Goal: Task Accomplishment & Management: Manage account settings

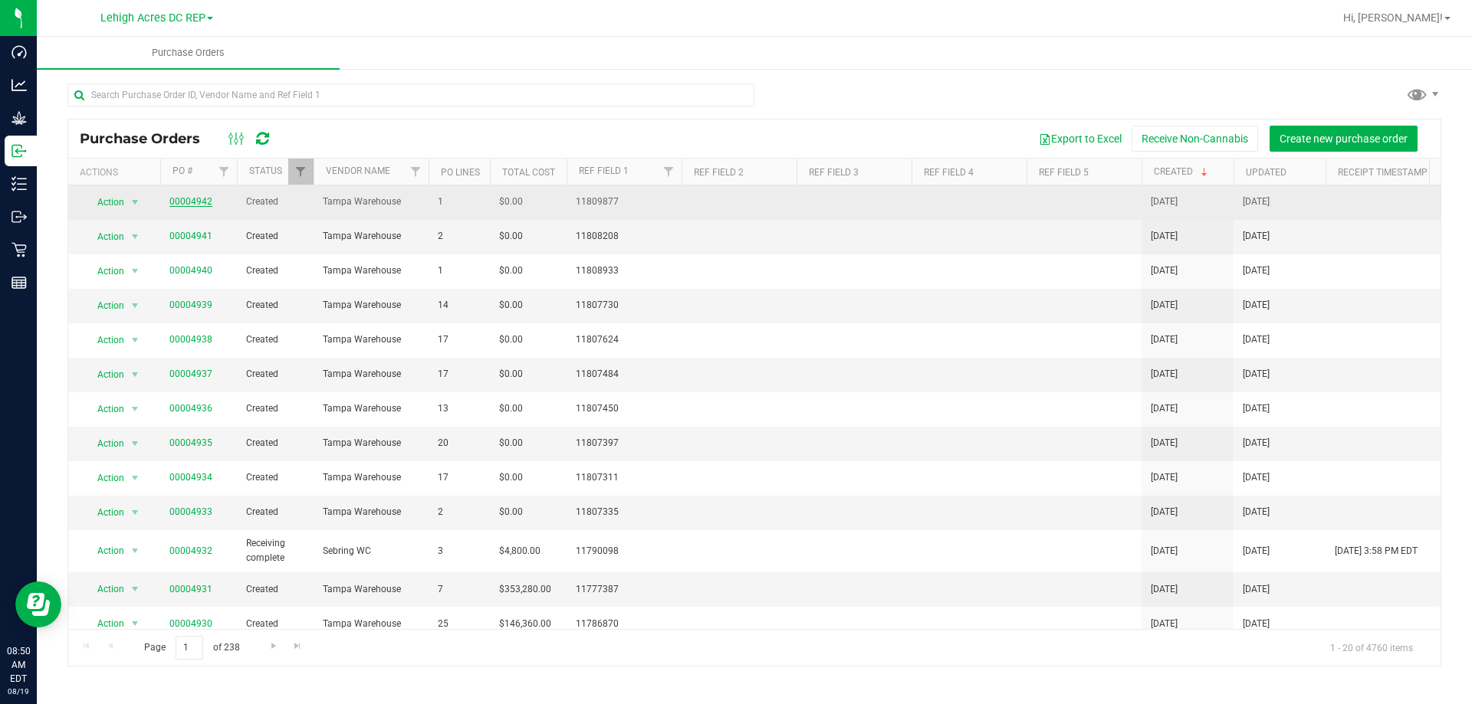
click at [179, 205] on link "00004942" at bounding box center [190, 201] width 43 height 11
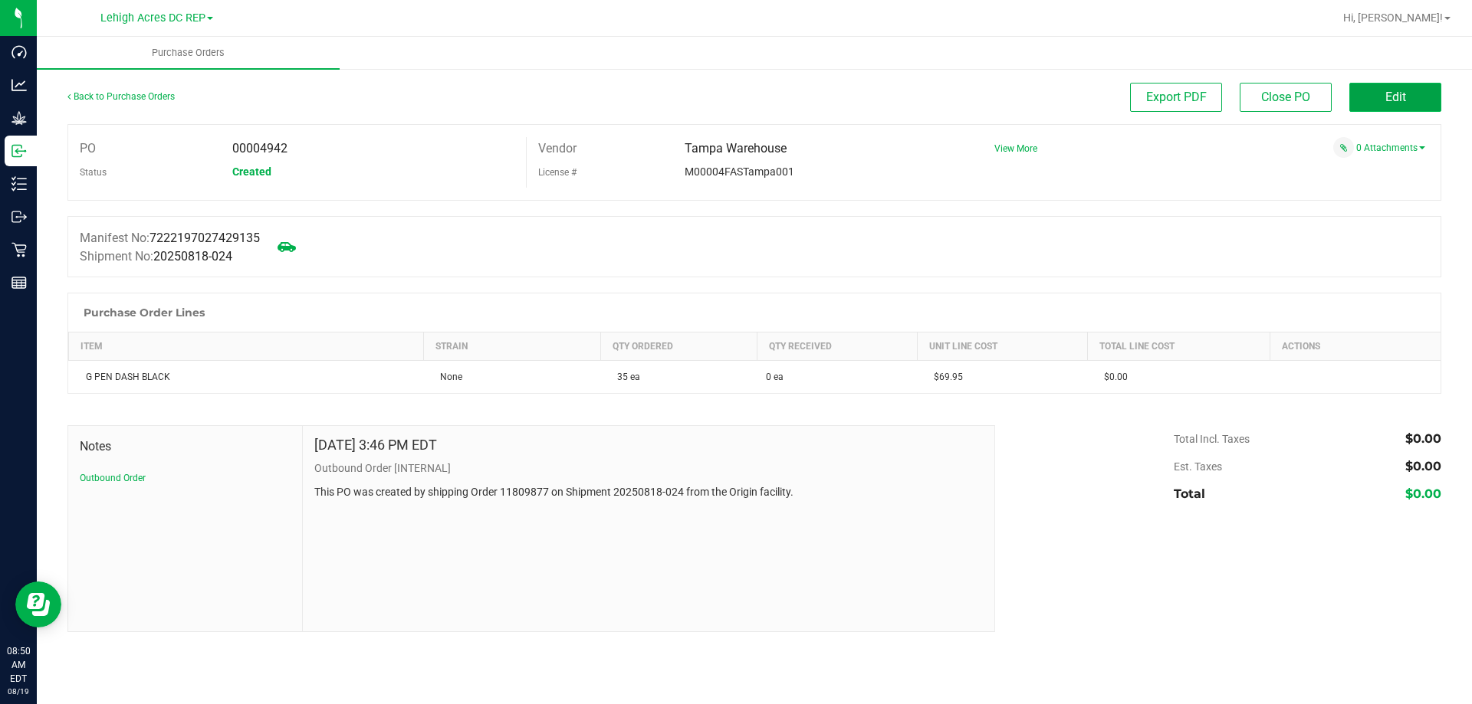
click at [1407, 100] on button "Edit" at bounding box center [1395, 97] width 92 height 29
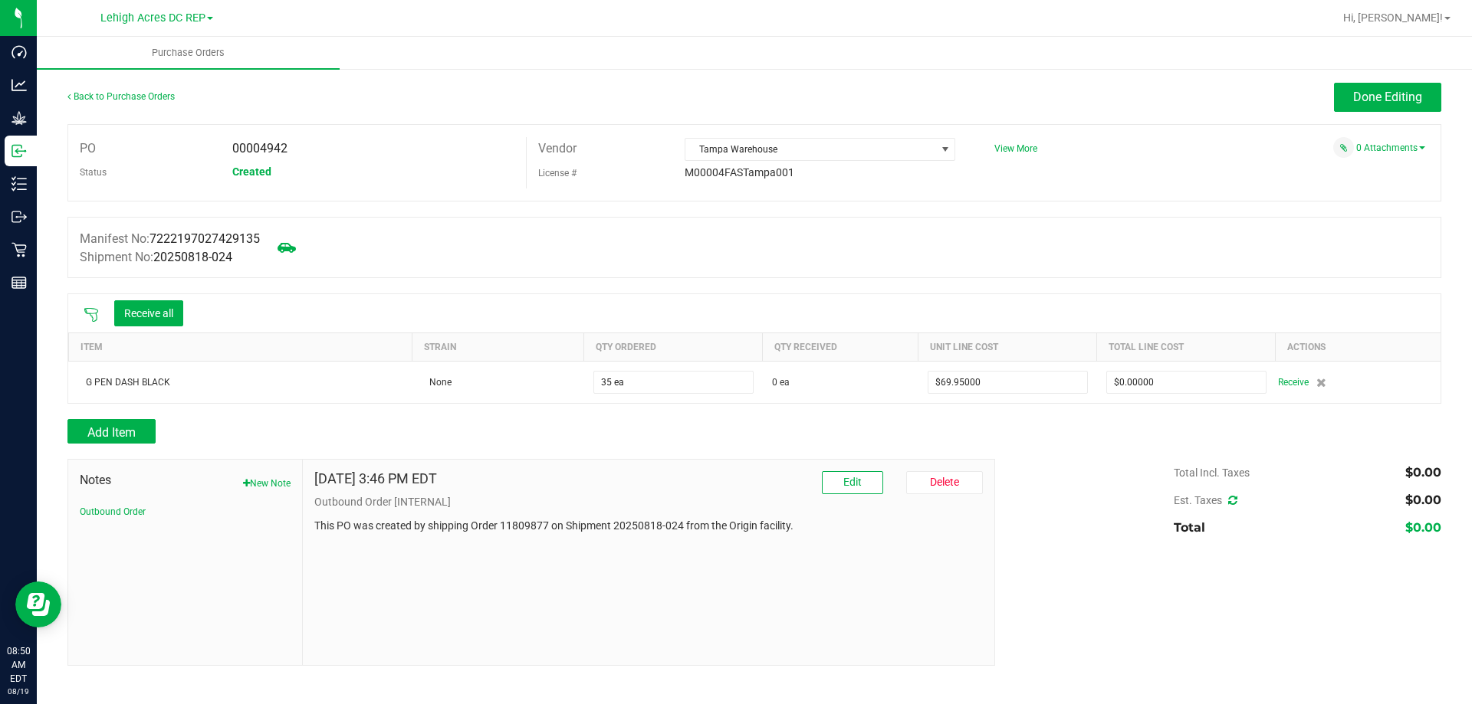
click at [88, 314] on icon at bounding box center [91, 314] width 15 height 15
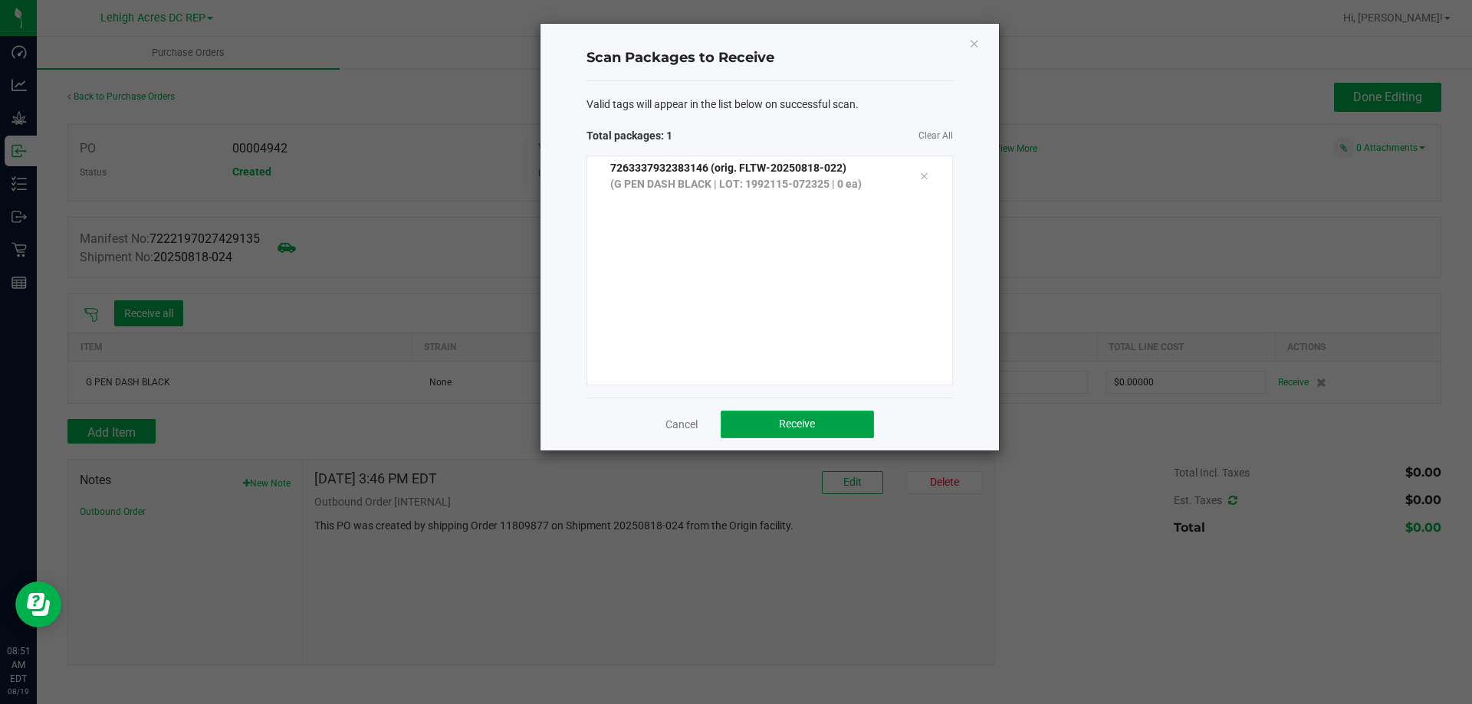
click at [808, 428] on span "Receive" at bounding box center [797, 424] width 36 height 12
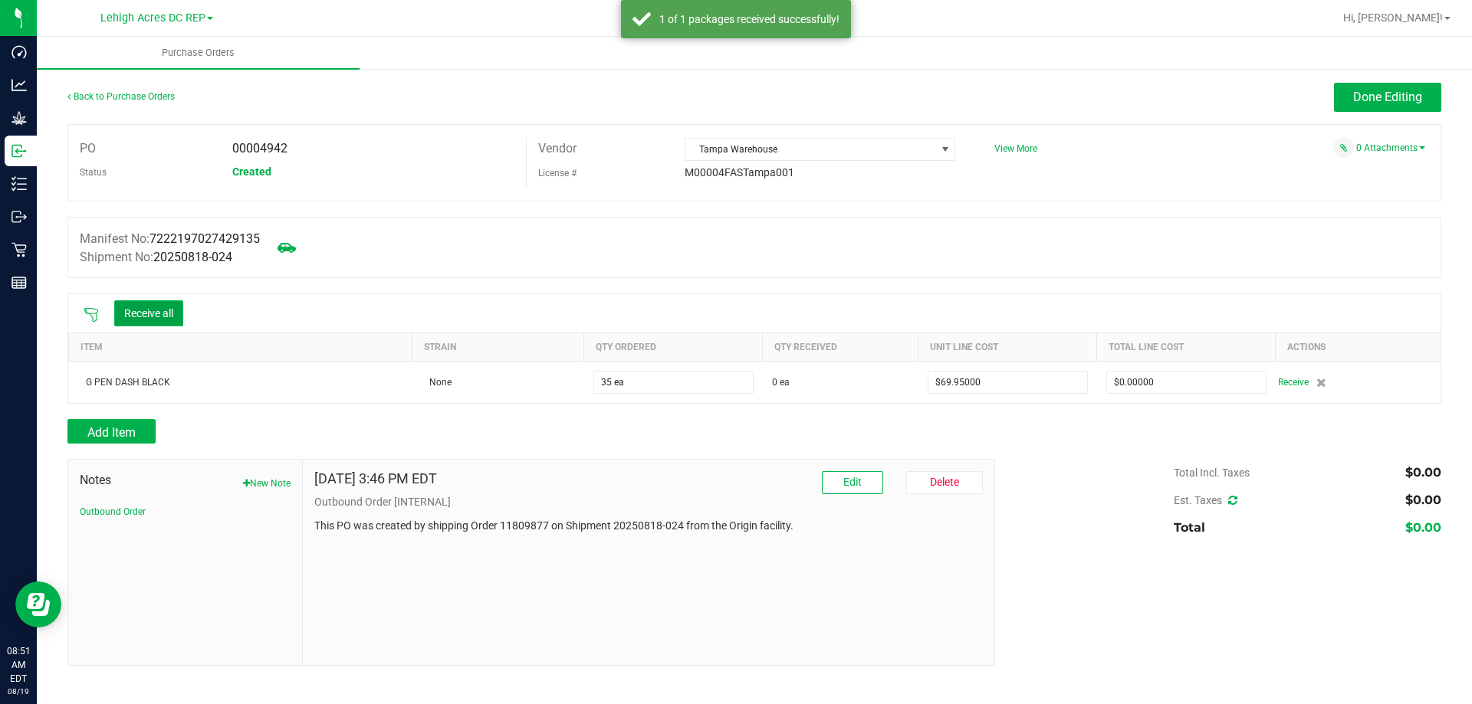
click at [169, 307] on button "Receive all" at bounding box center [148, 313] width 69 height 26
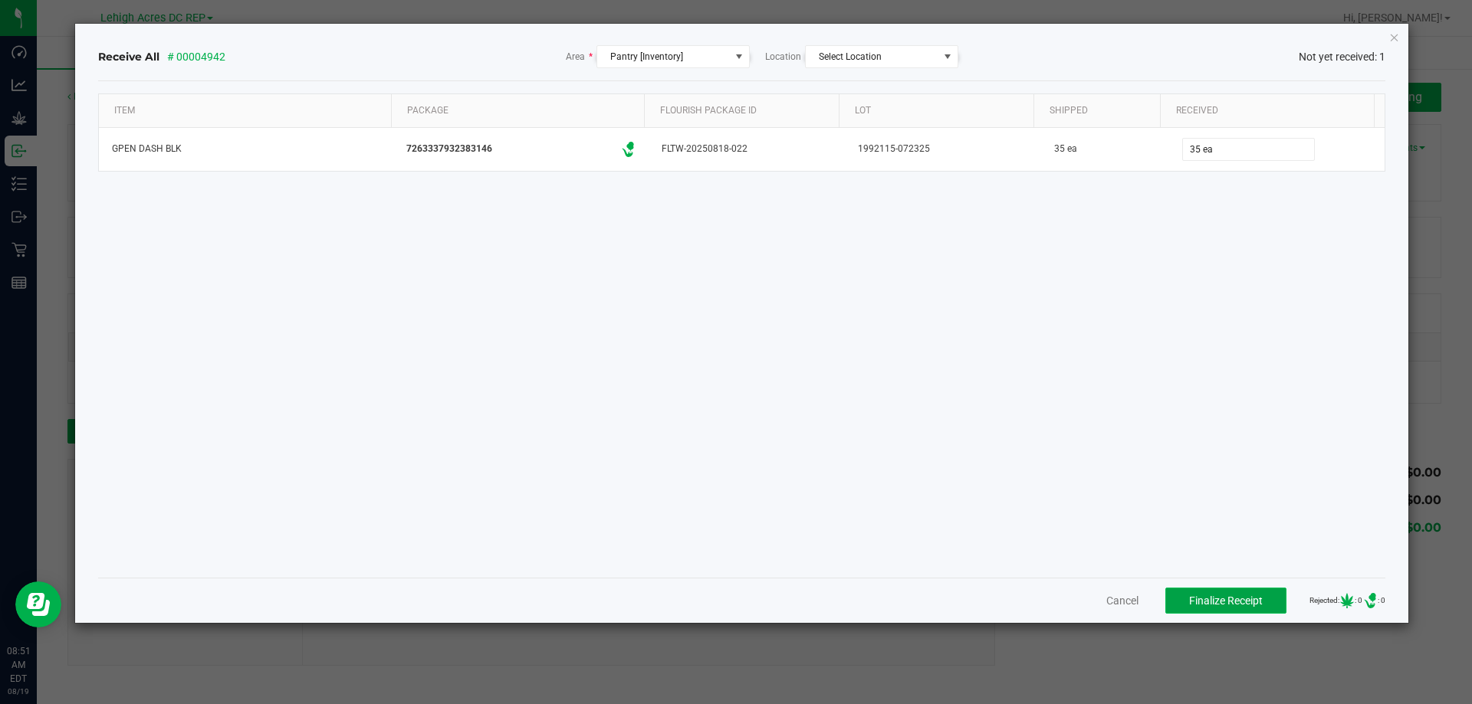
click at [1209, 603] on span "Finalize Receipt" at bounding box center [1226, 601] width 74 height 12
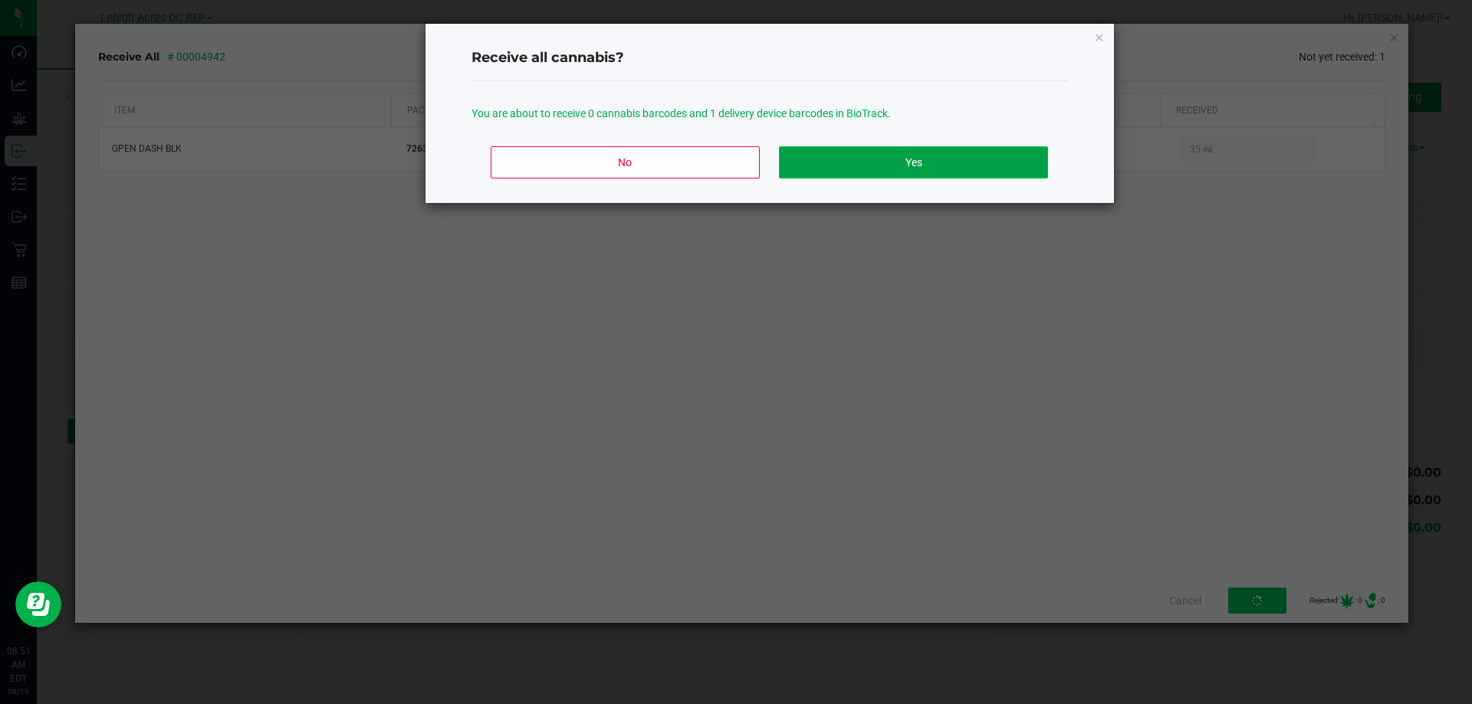
click at [924, 150] on button "Yes" at bounding box center [913, 162] width 268 height 32
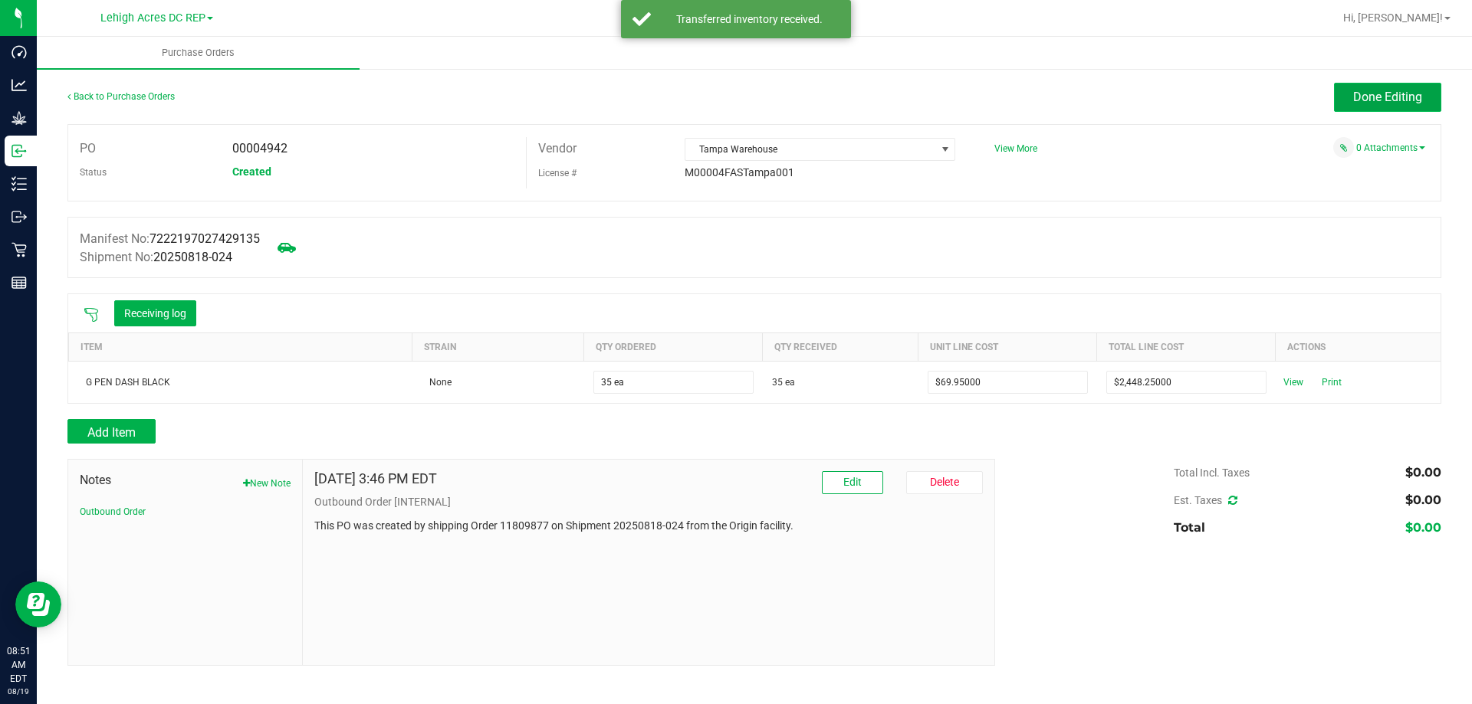
click at [1377, 100] on span "Done Editing" at bounding box center [1387, 97] width 69 height 15
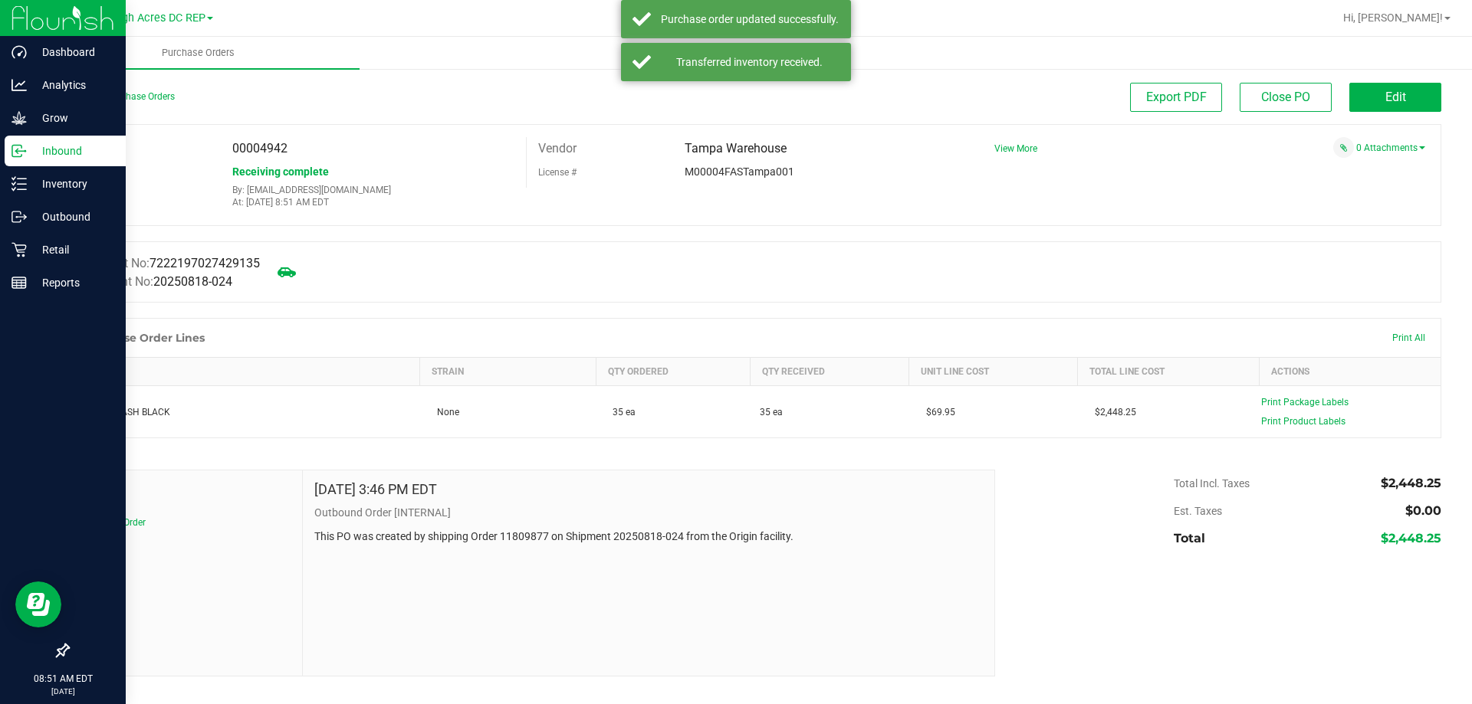
click at [45, 156] on p "Inbound" at bounding box center [73, 151] width 92 height 18
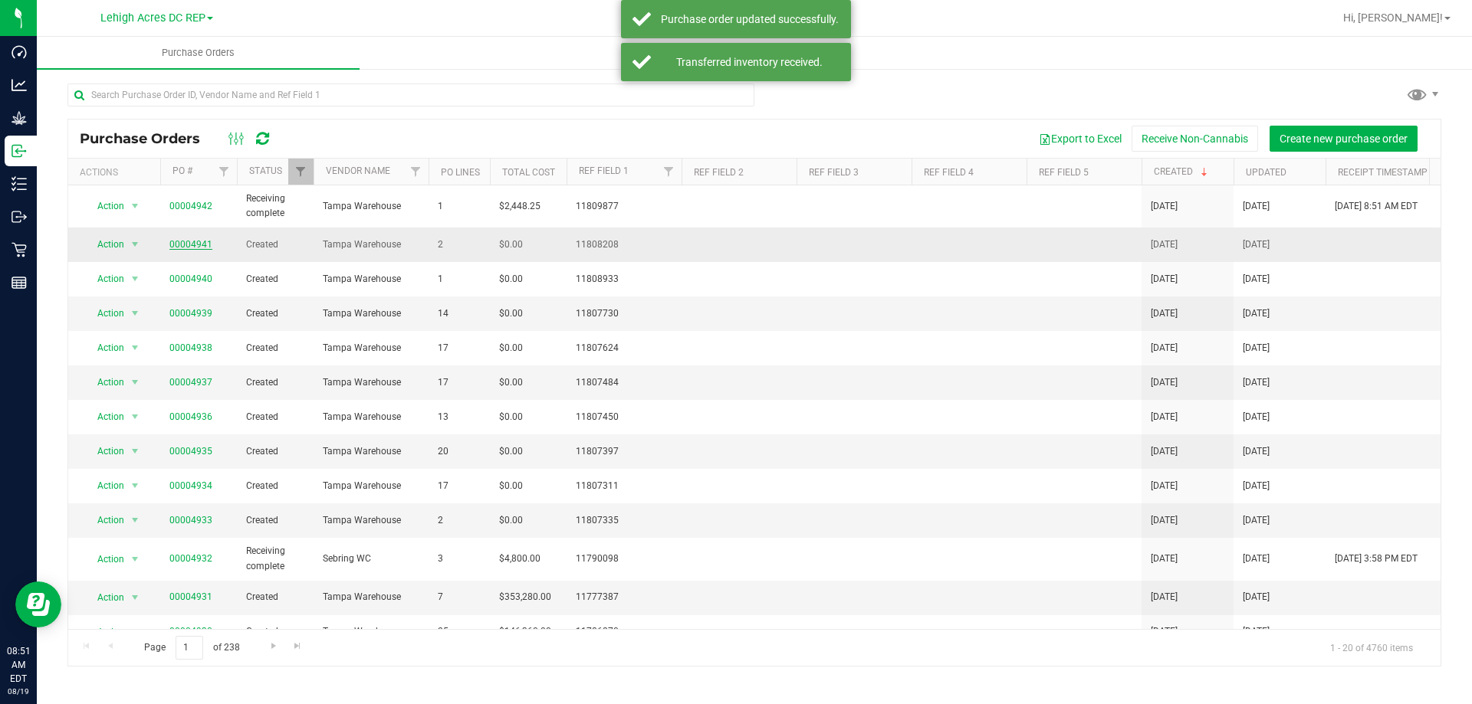
click at [192, 244] on link "00004941" at bounding box center [190, 244] width 43 height 11
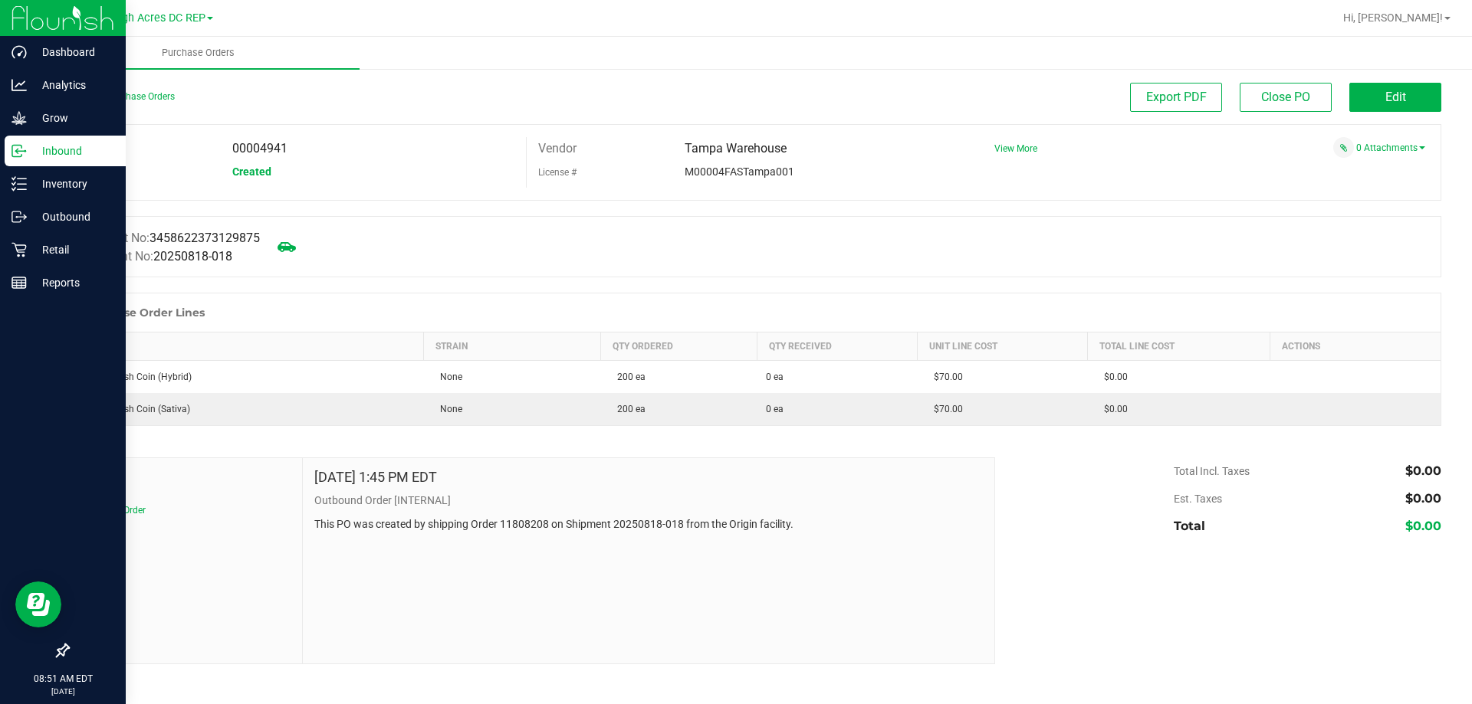
click at [22, 149] on icon at bounding box center [18, 150] width 15 height 15
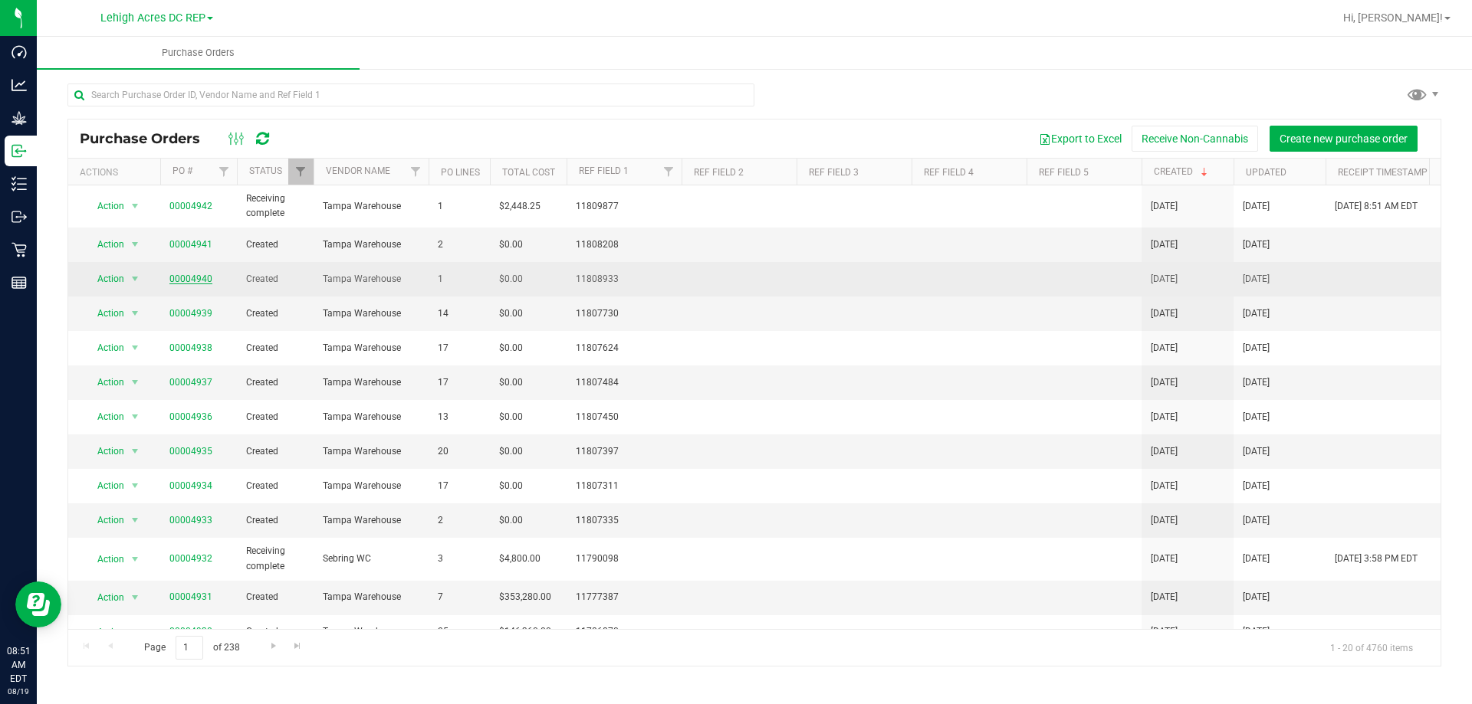
click at [186, 279] on link "00004940" at bounding box center [190, 279] width 43 height 11
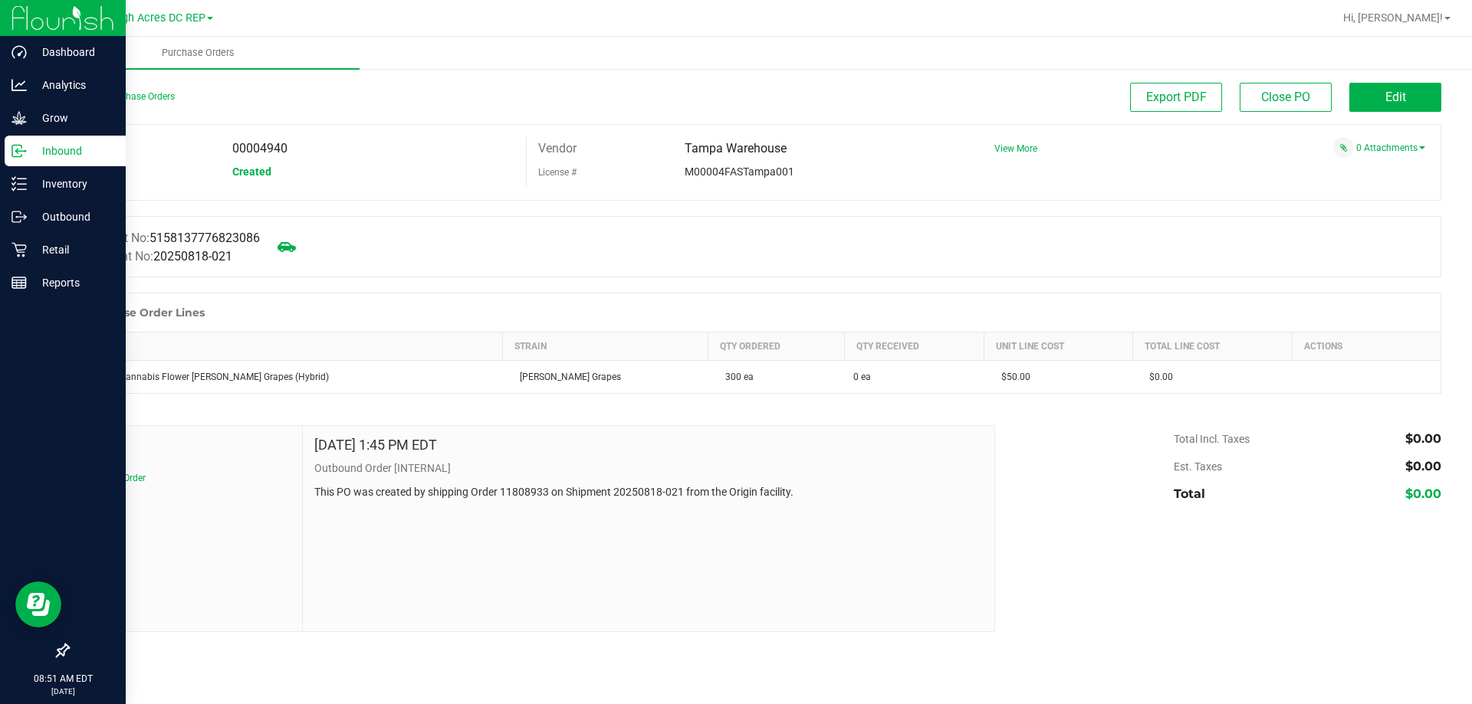
click at [24, 154] on icon at bounding box center [18, 150] width 15 height 15
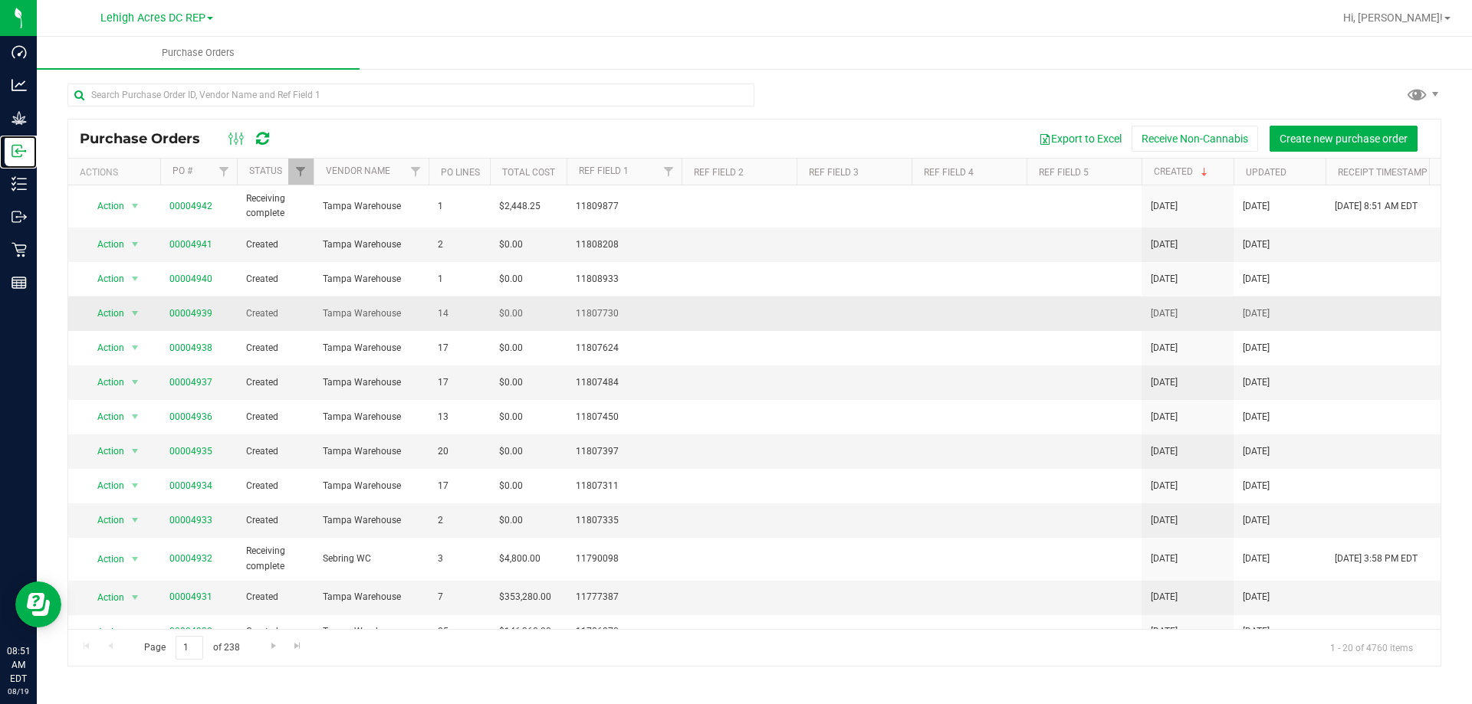
scroll to position [77, 0]
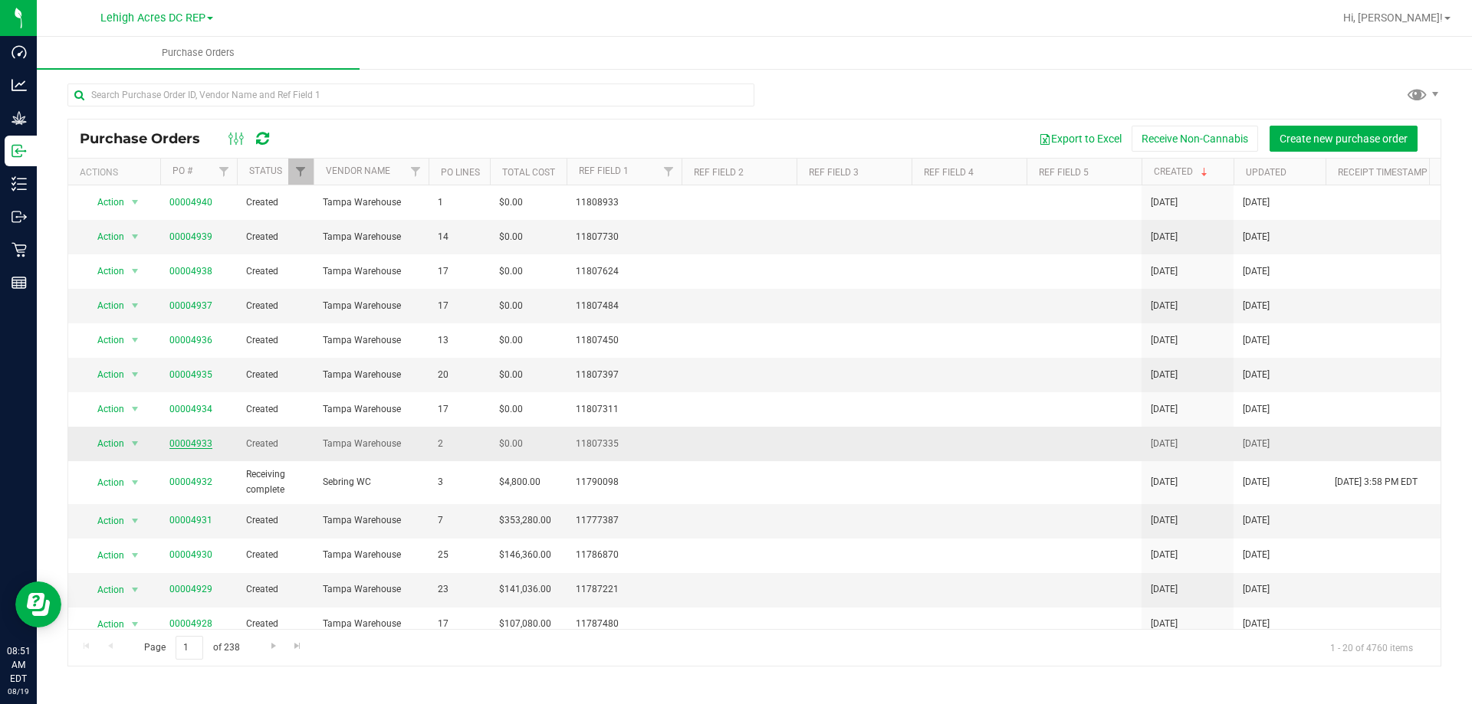
click at [189, 444] on link "00004933" at bounding box center [190, 443] width 43 height 11
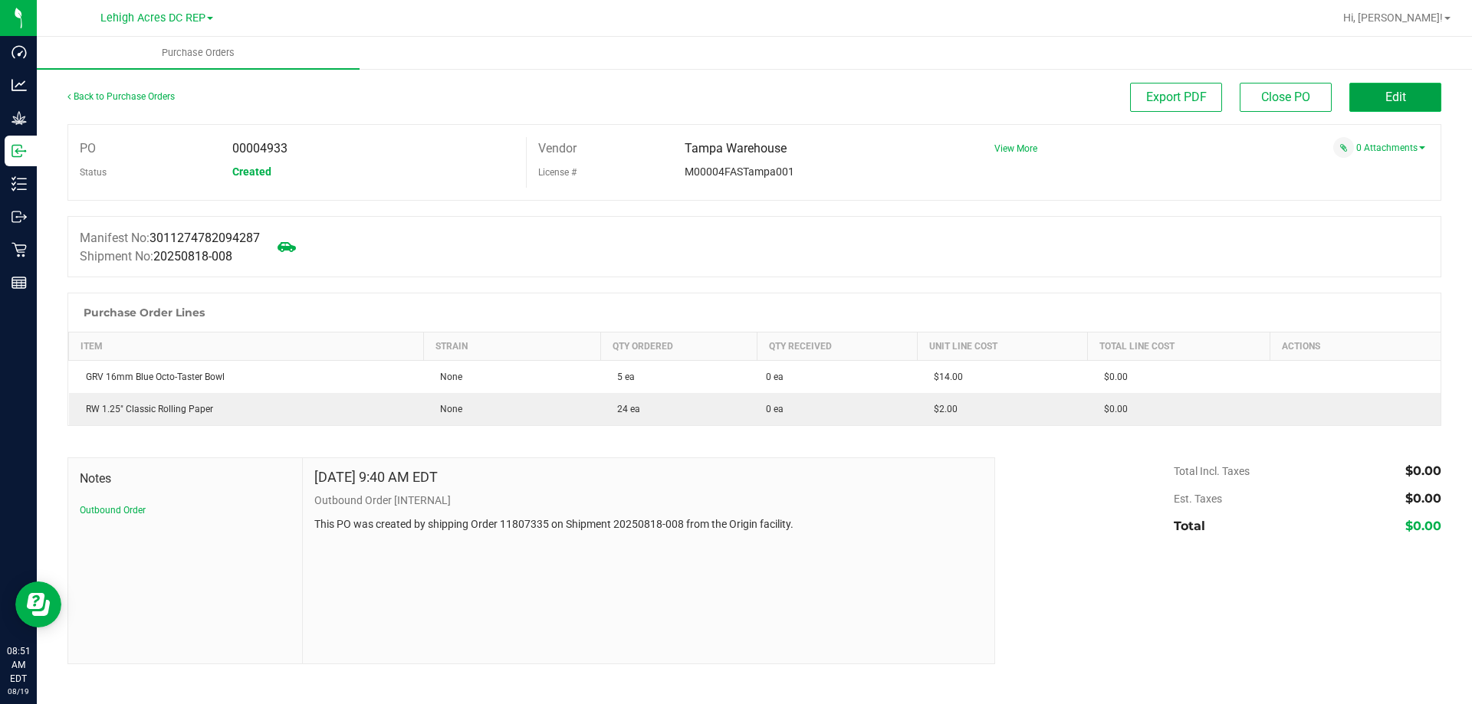
click at [1385, 108] on button "Edit" at bounding box center [1395, 97] width 92 height 29
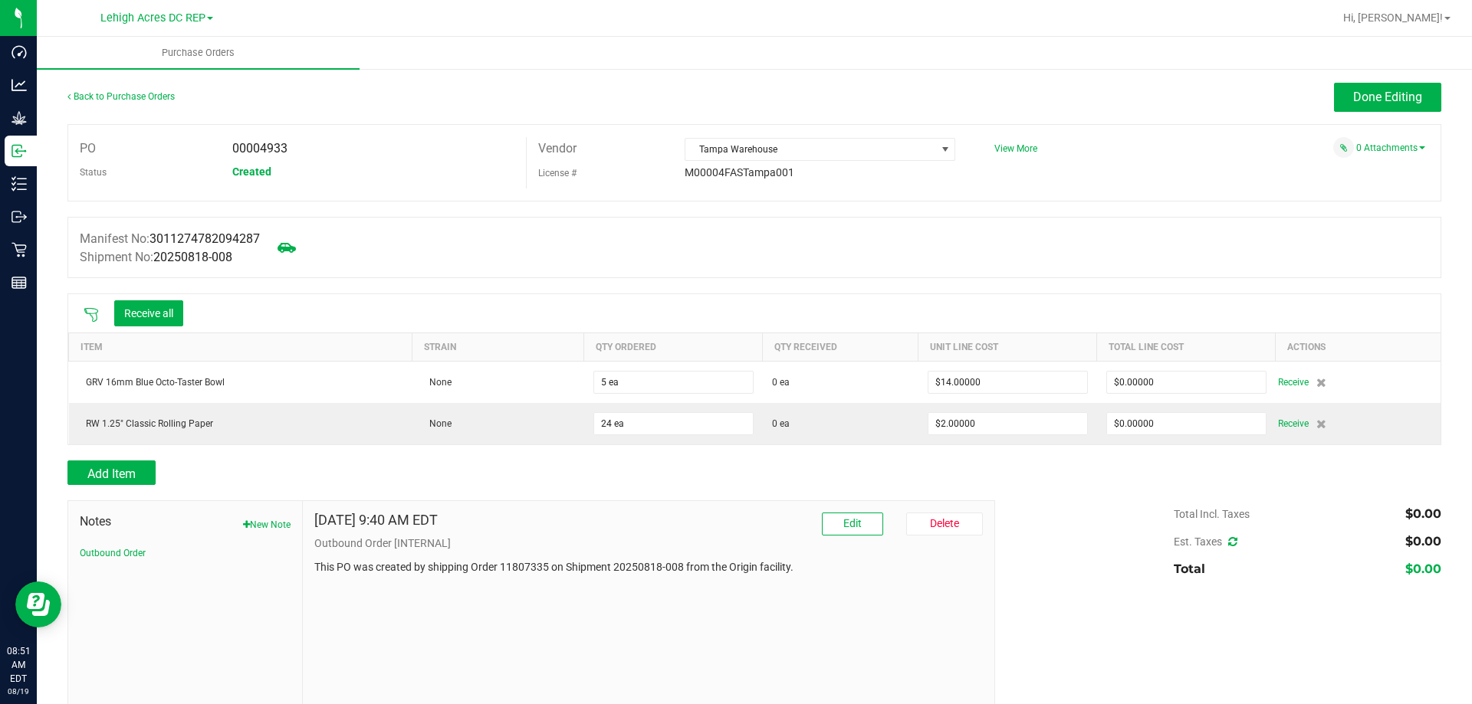
click at [92, 313] on icon at bounding box center [91, 314] width 15 height 15
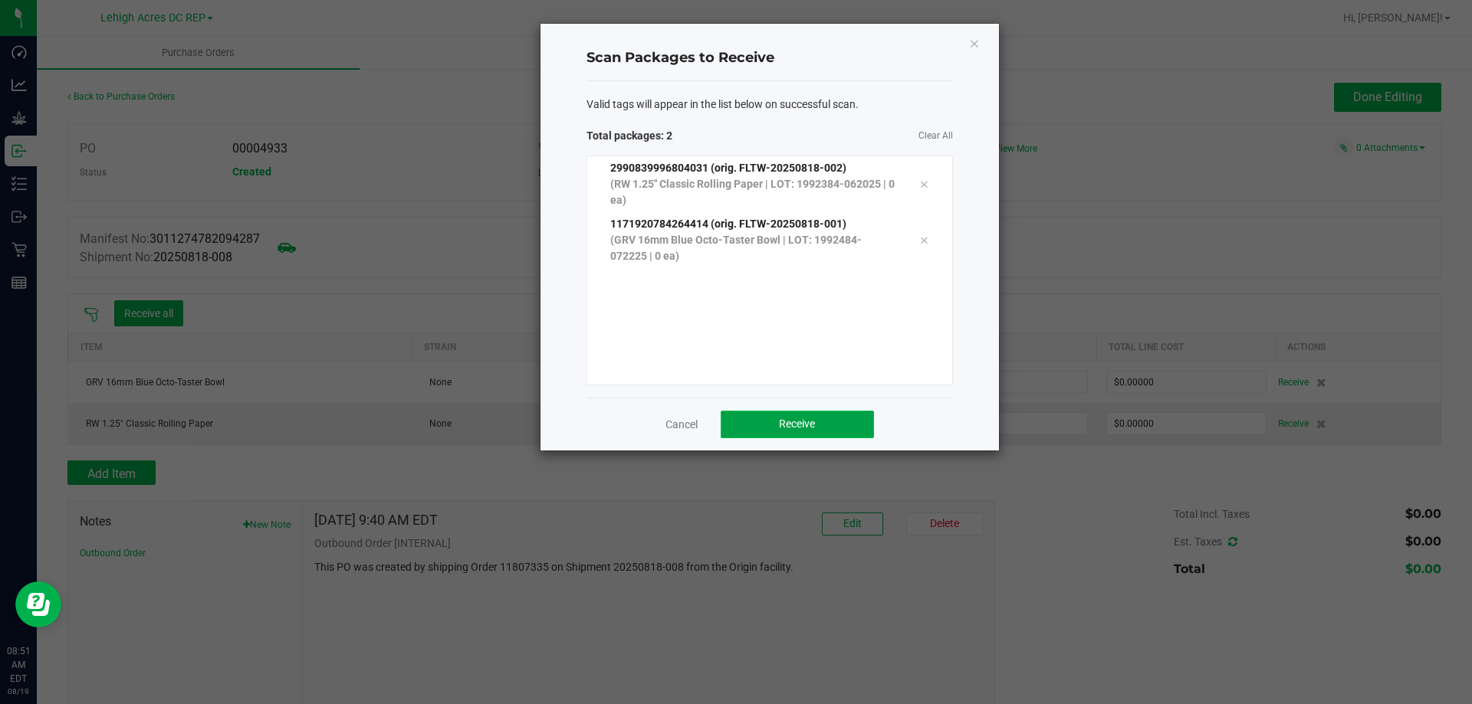
click at [792, 425] on span "Receive" at bounding box center [797, 424] width 36 height 12
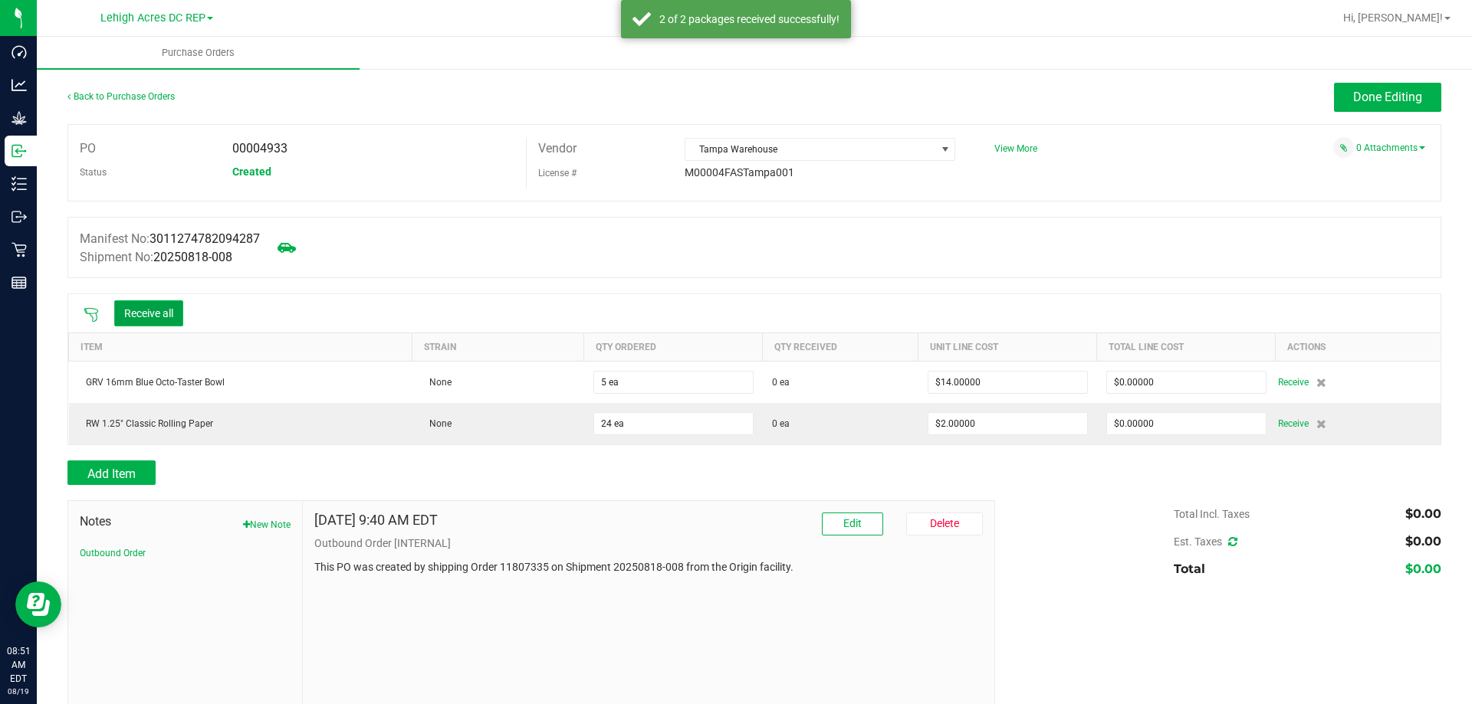
click at [163, 316] on button "Receive all" at bounding box center [148, 313] width 69 height 26
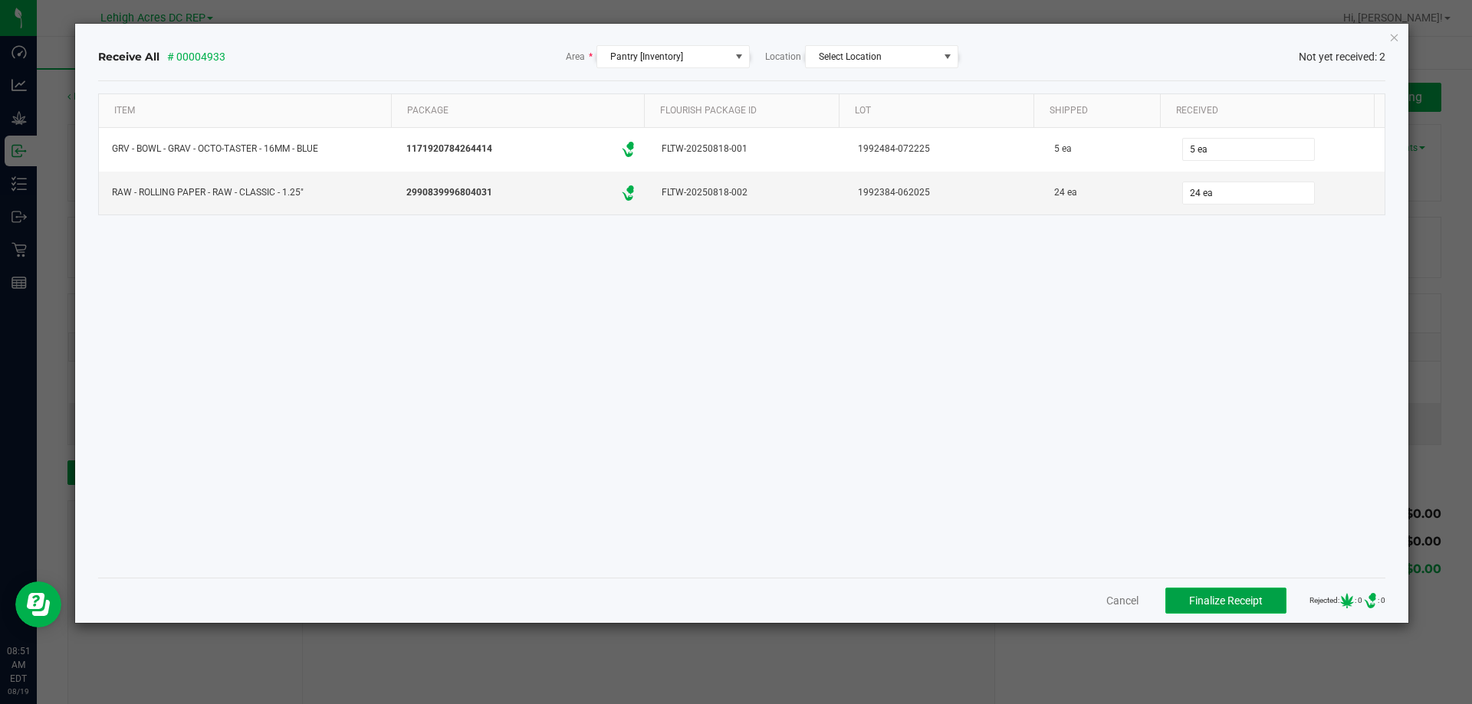
click at [1196, 609] on button "Finalize Receipt" at bounding box center [1225, 601] width 121 height 26
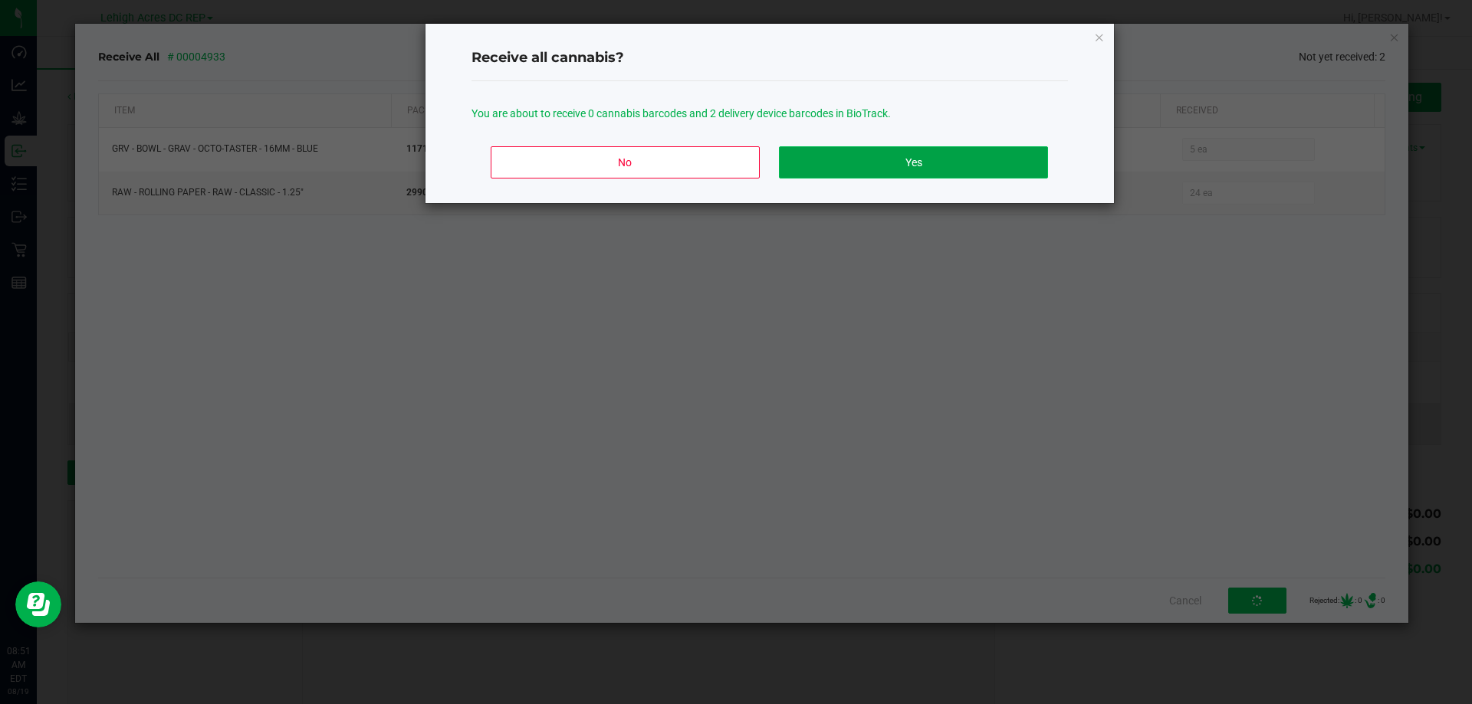
click at [885, 160] on button "Yes" at bounding box center [913, 162] width 268 height 32
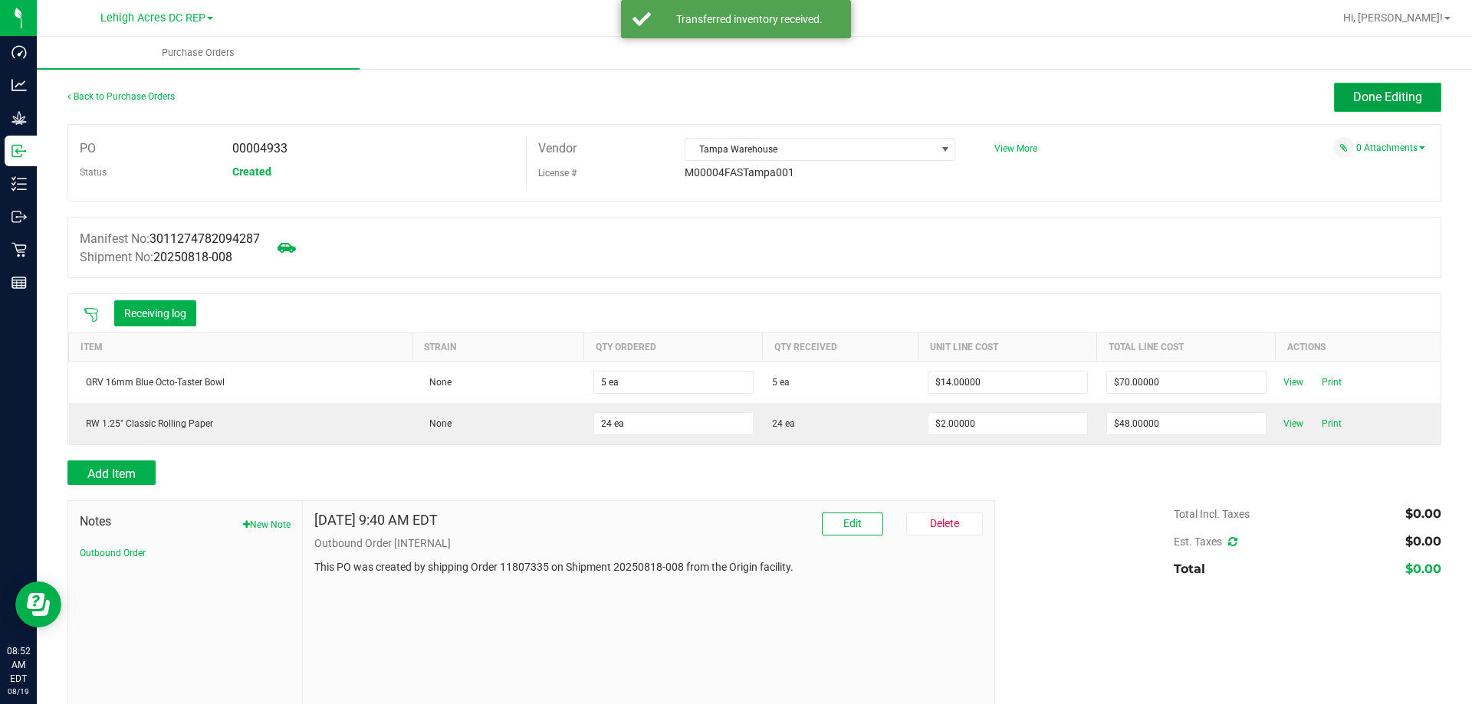
click at [1367, 100] on span "Done Editing" at bounding box center [1387, 97] width 69 height 15
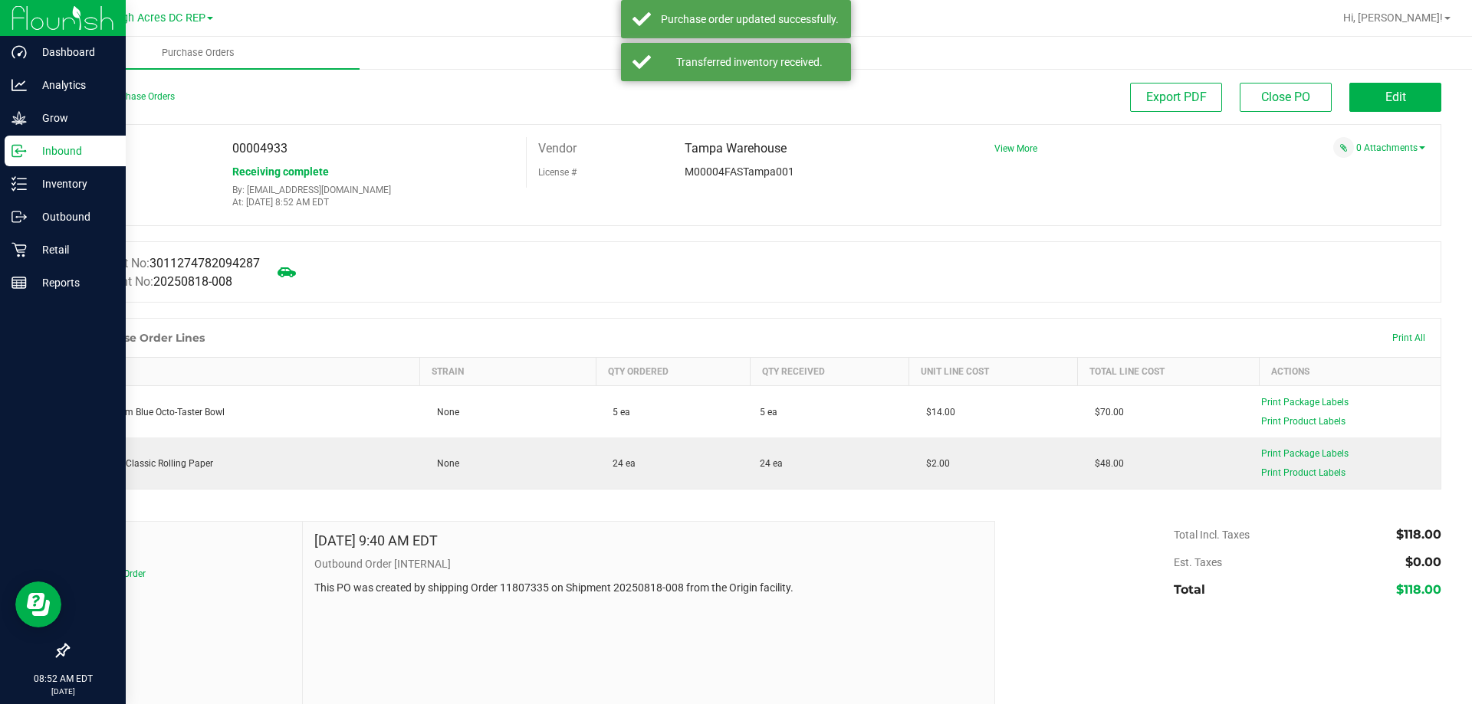
click at [48, 153] on p "Inbound" at bounding box center [73, 151] width 92 height 18
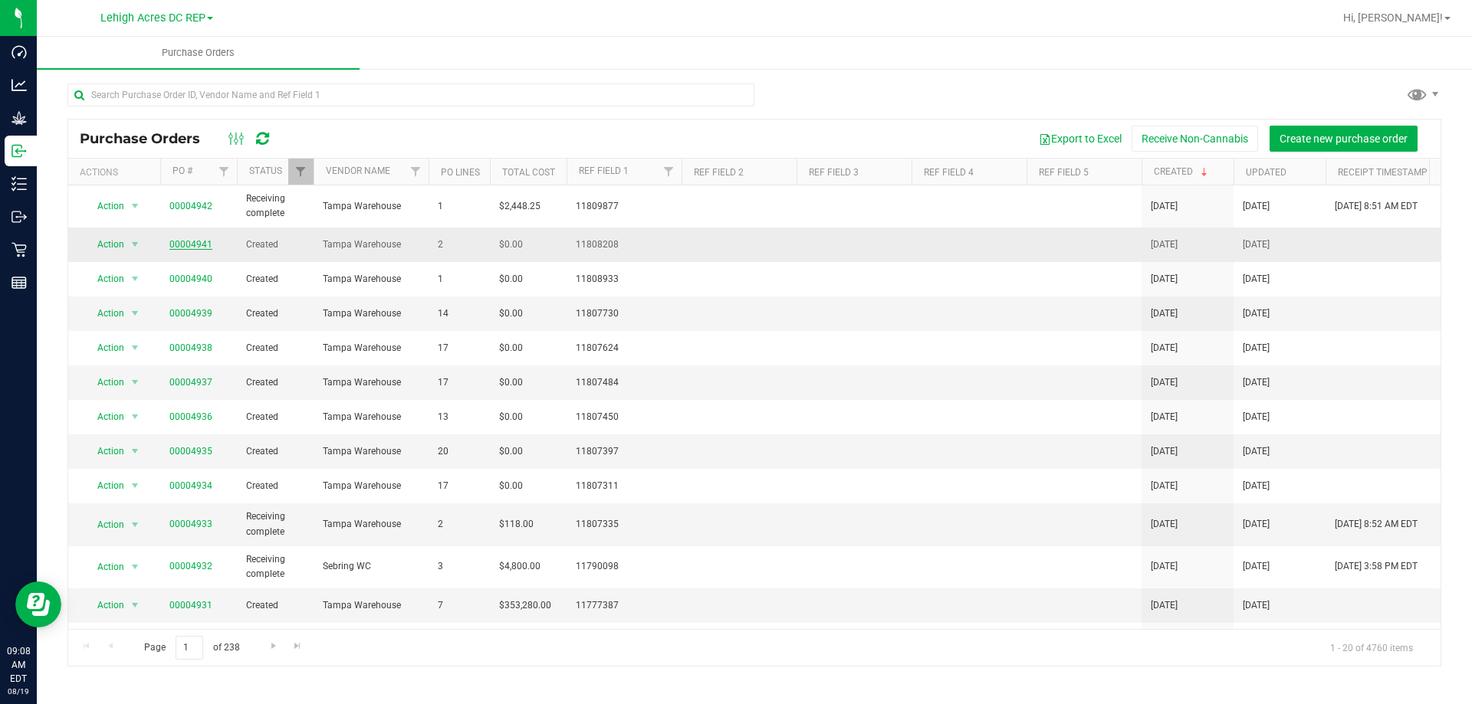
click at [179, 243] on link "00004941" at bounding box center [190, 244] width 43 height 11
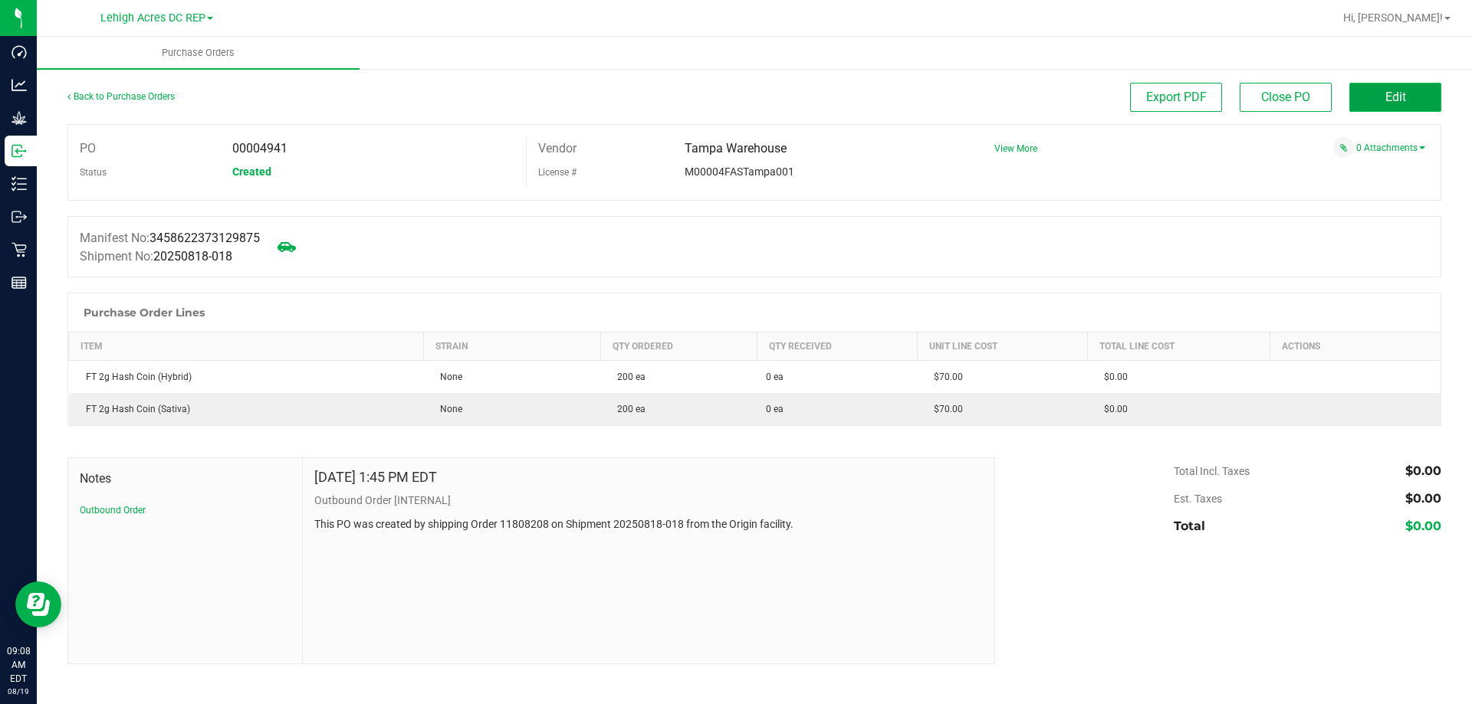
click at [1411, 91] on button "Edit" at bounding box center [1395, 97] width 92 height 29
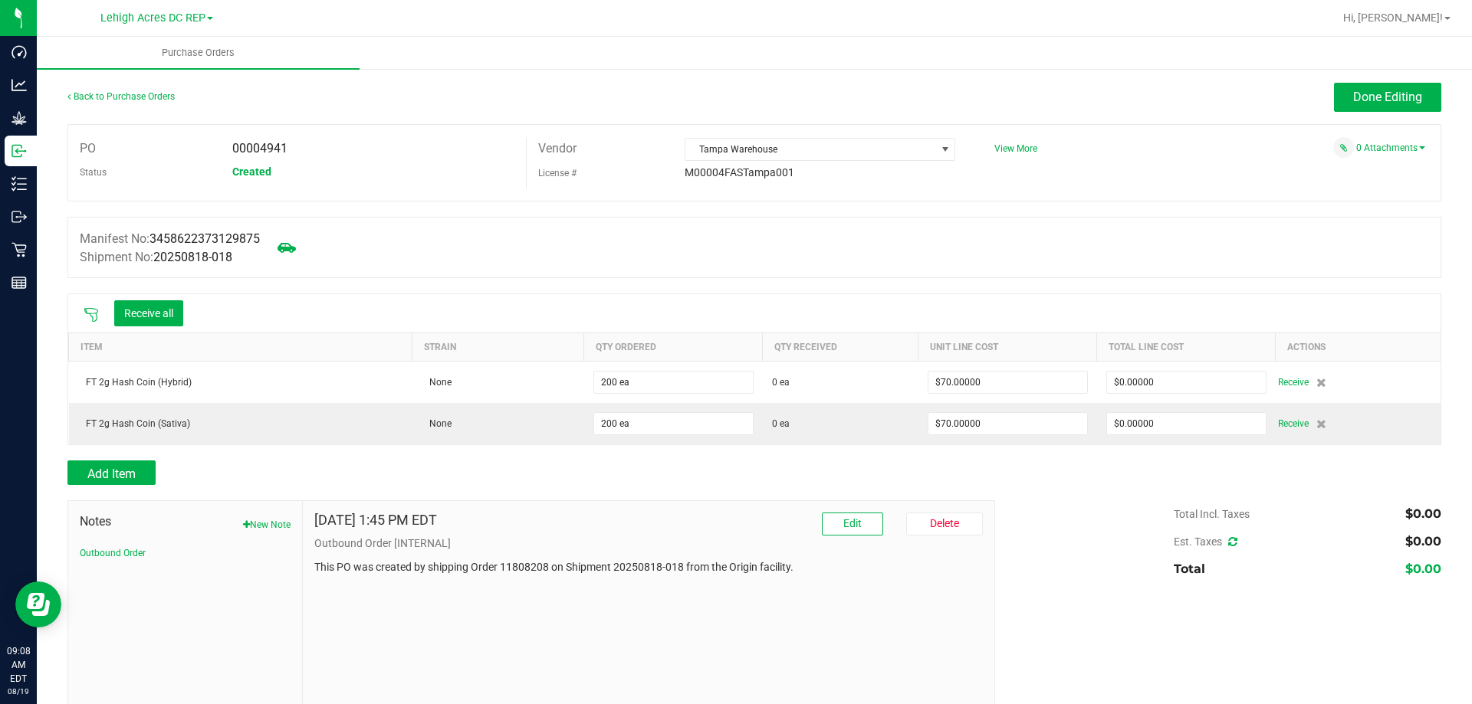
click at [96, 317] on icon at bounding box center [91, 314] width 15 height 15
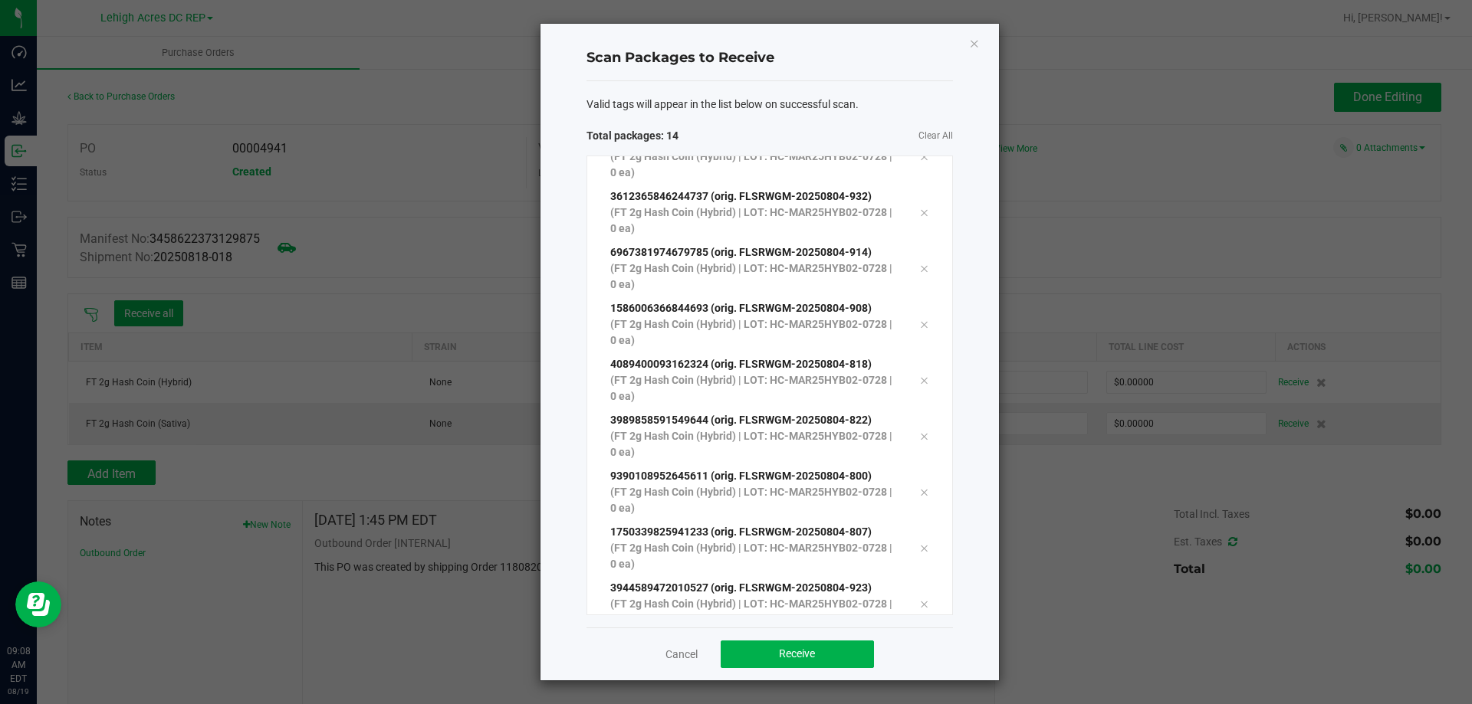
scroll to position [363, 0]
click at [802, 655] on span "Receive" at bounding box center [797, 654] width 36 height 12
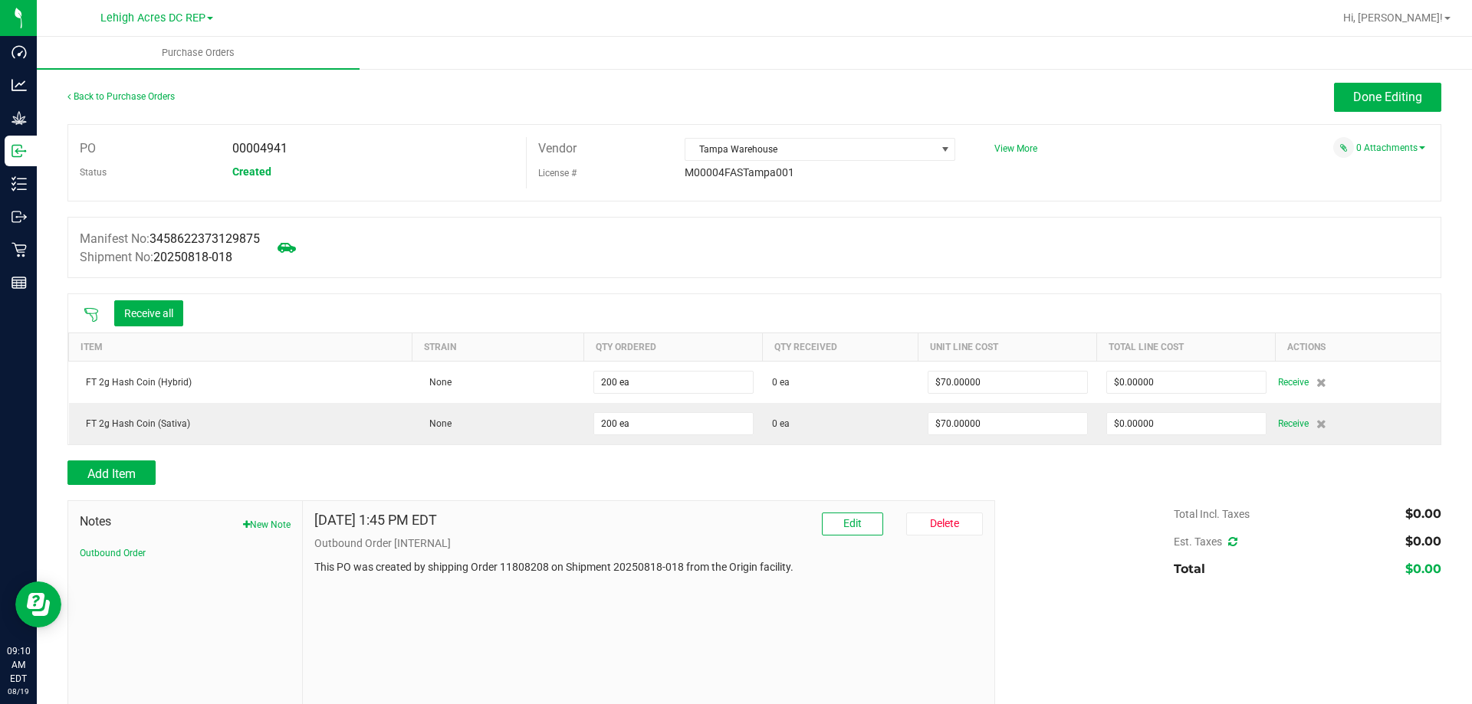
click at [95, 317] on icon at bounding box center [91, 314] width 15 height 15
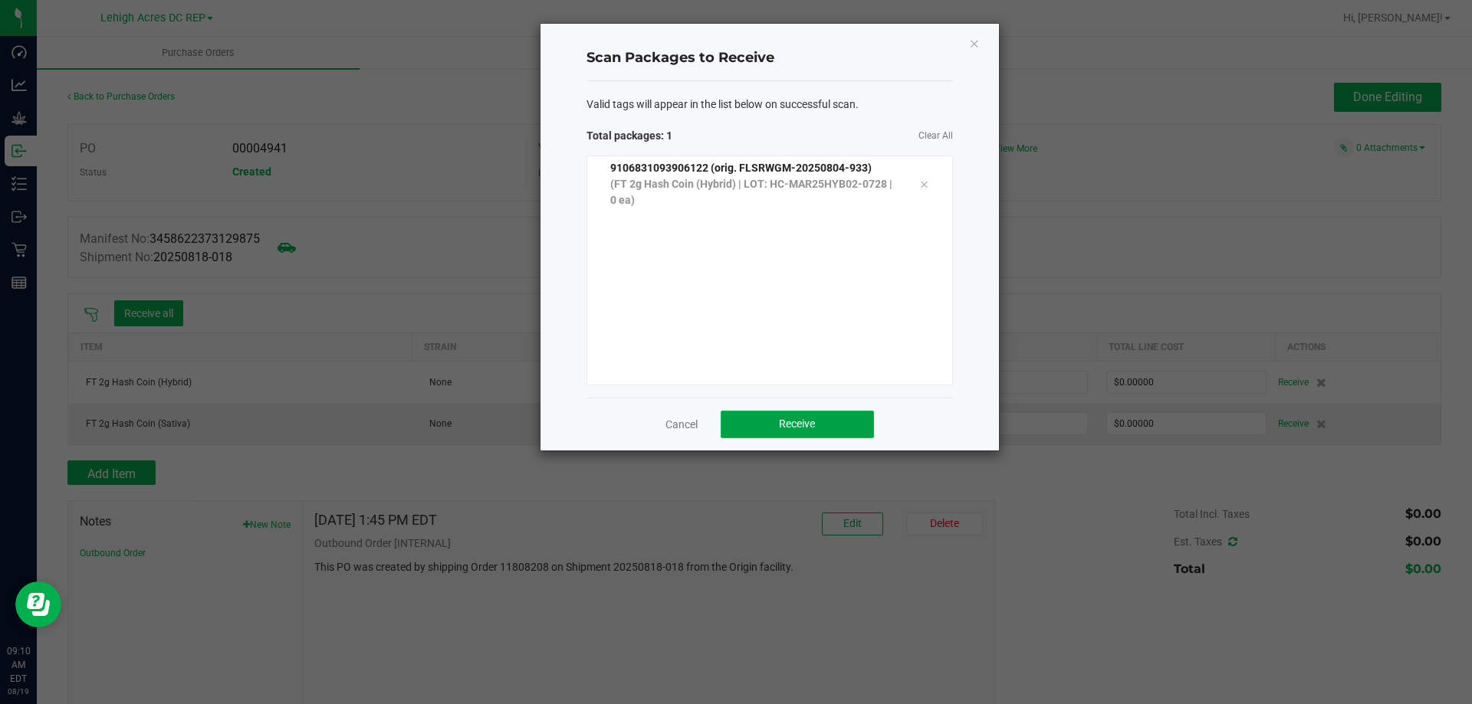
click at [782, 425] on span "Receive" at bounding box center [797, 424] width 36 height 12
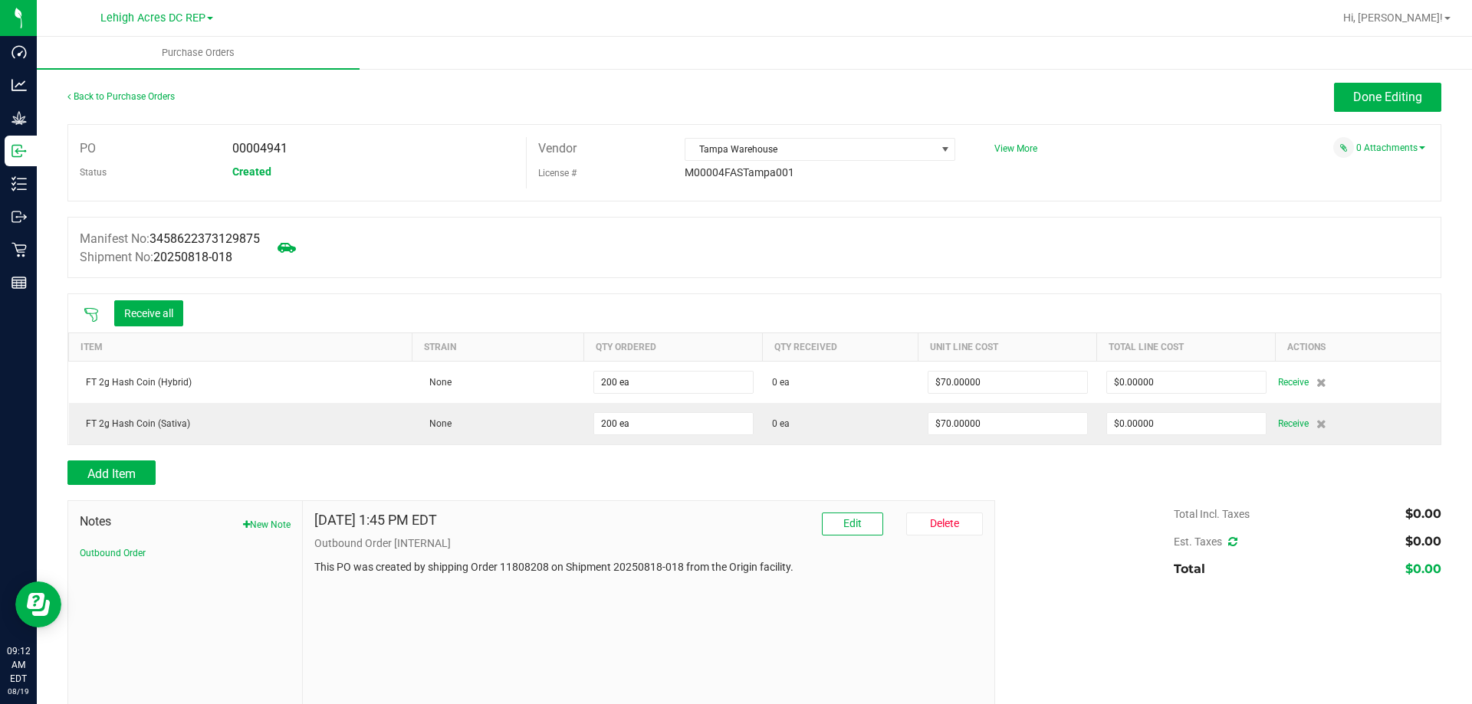
click at [88, 308] on icon at bounding box center [91, 315] width 14 height 14
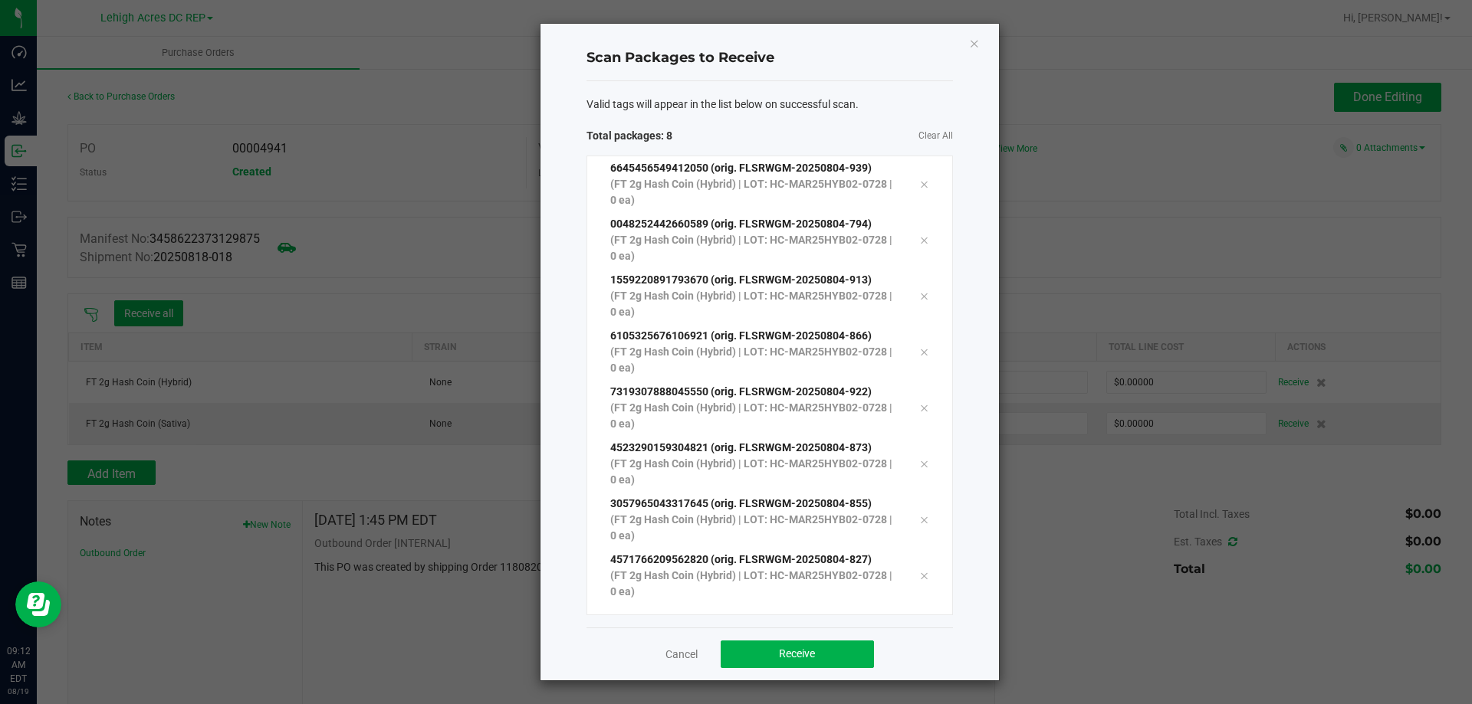
scroll to position [28, 0]
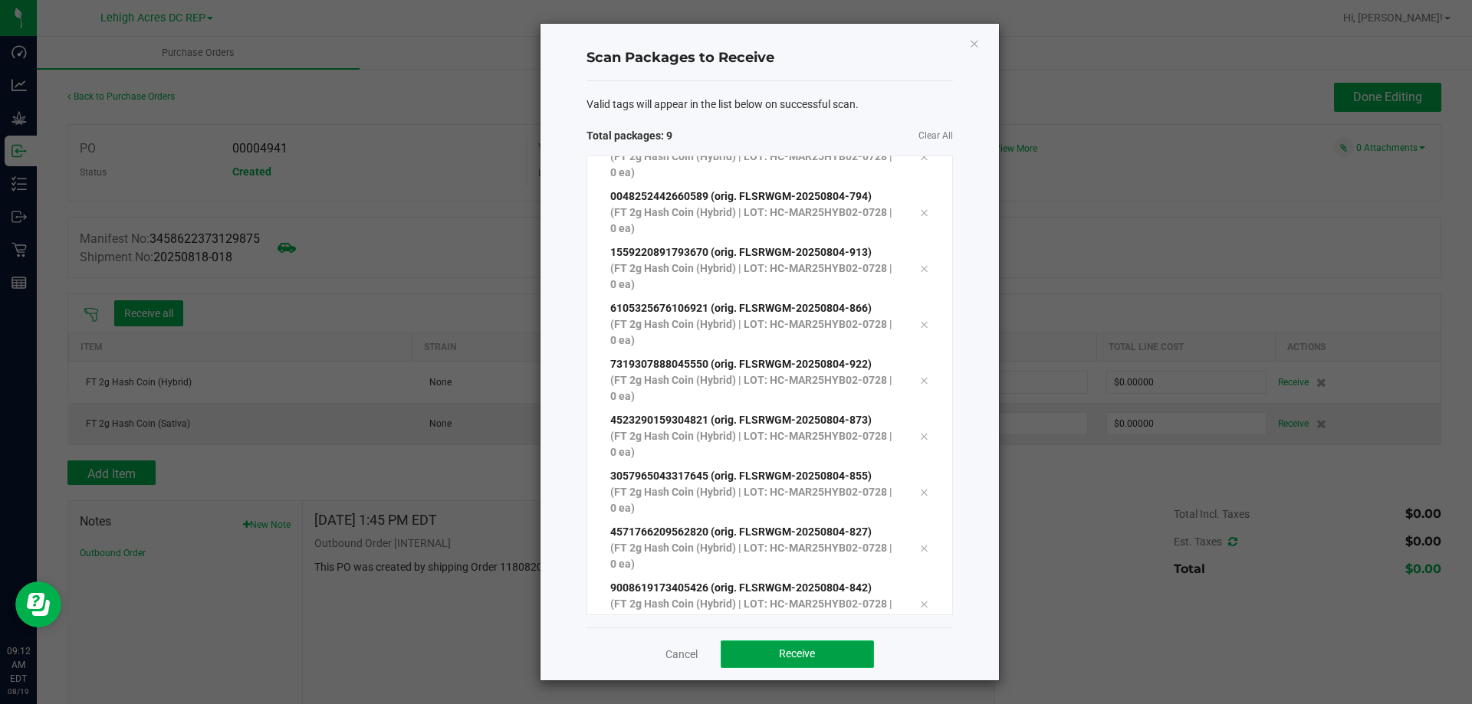
click at [779, 651] on span "Receive" at bounding box center [797, 654] width 36 height 12
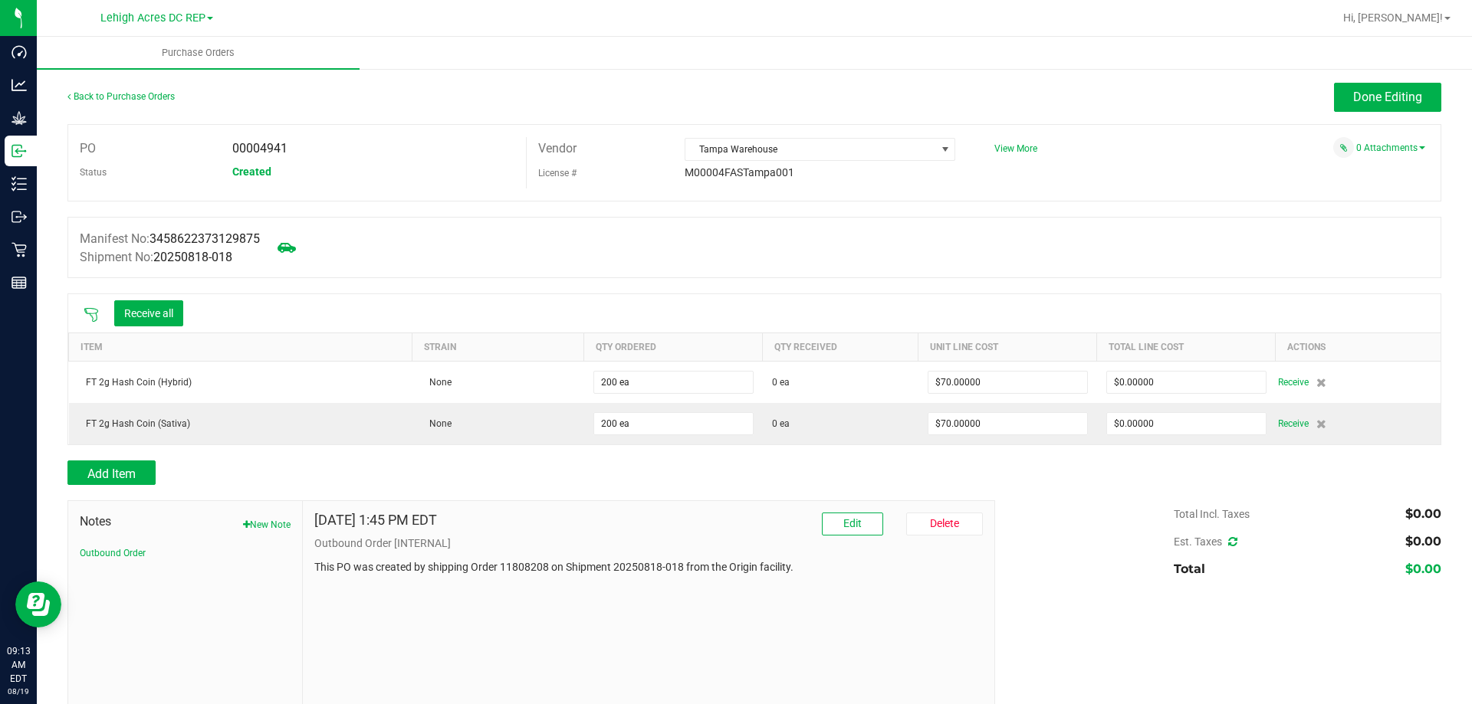
click at [96, 311] on icon at bounding box center [91, 314] width 15 height 15
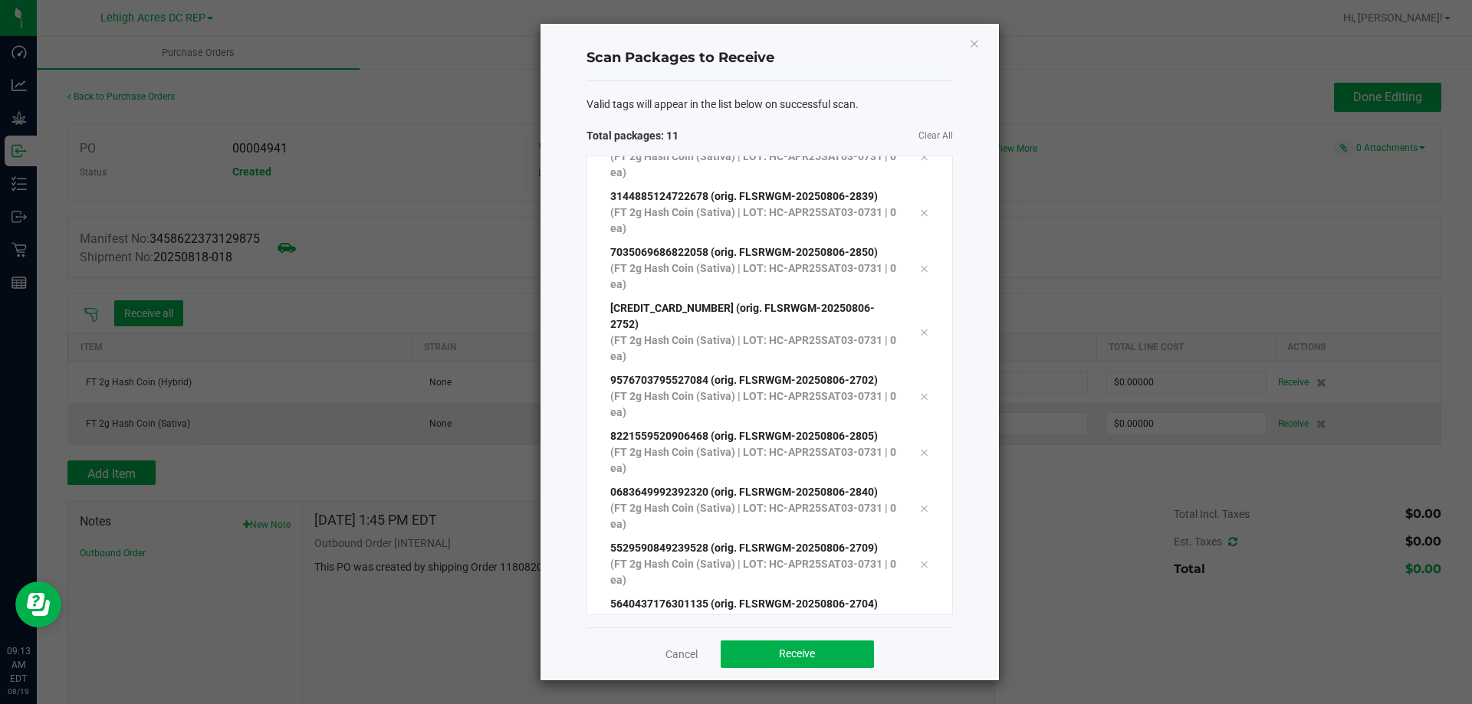
scroll to position [195, 0]
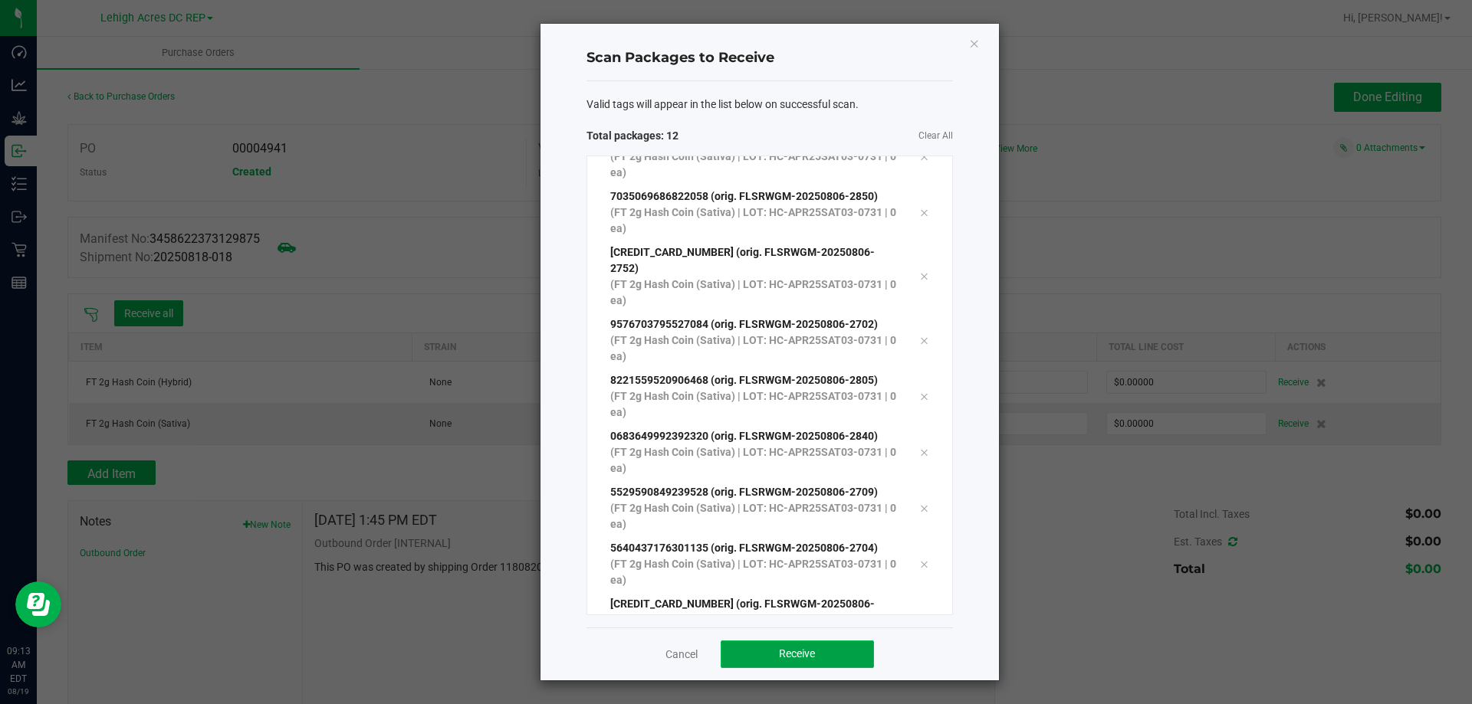
click at [787, 655] on span "Receive" at bounding box center [797, 654] width 36 height 12
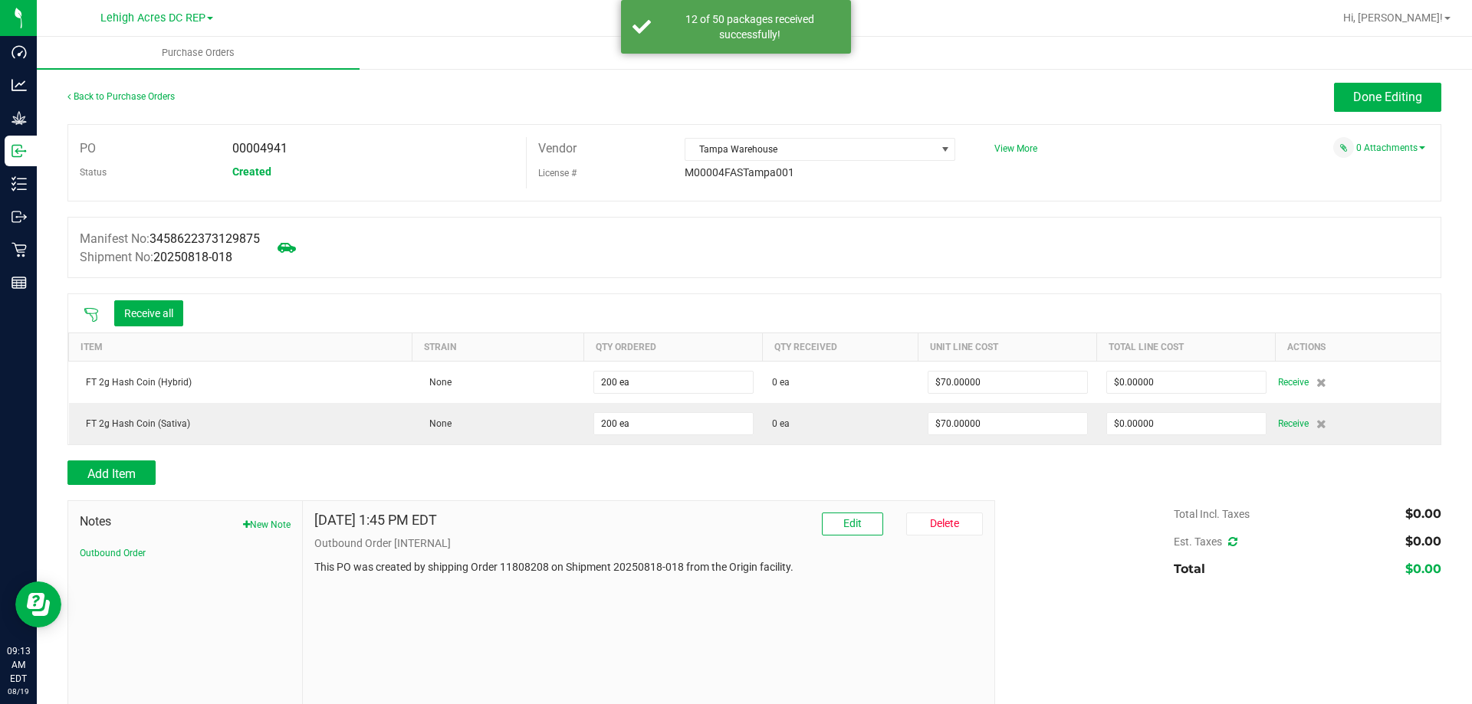
click at [88, 313] on icon at bounding box center [91, 314] width 15 height 15
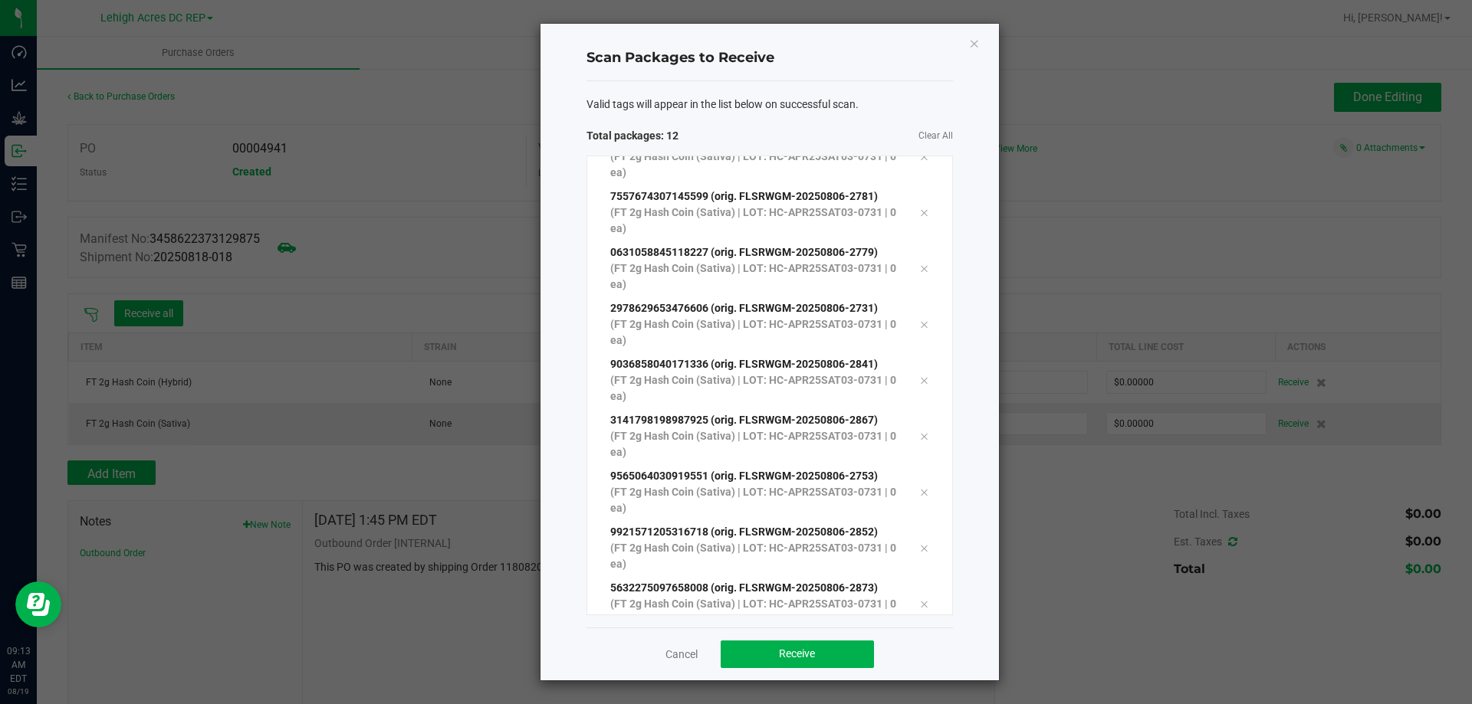
scroll to position [251, 0]
click at [805, 665] on button "Receive" at bounding box center [796, 655] width 153 height 28
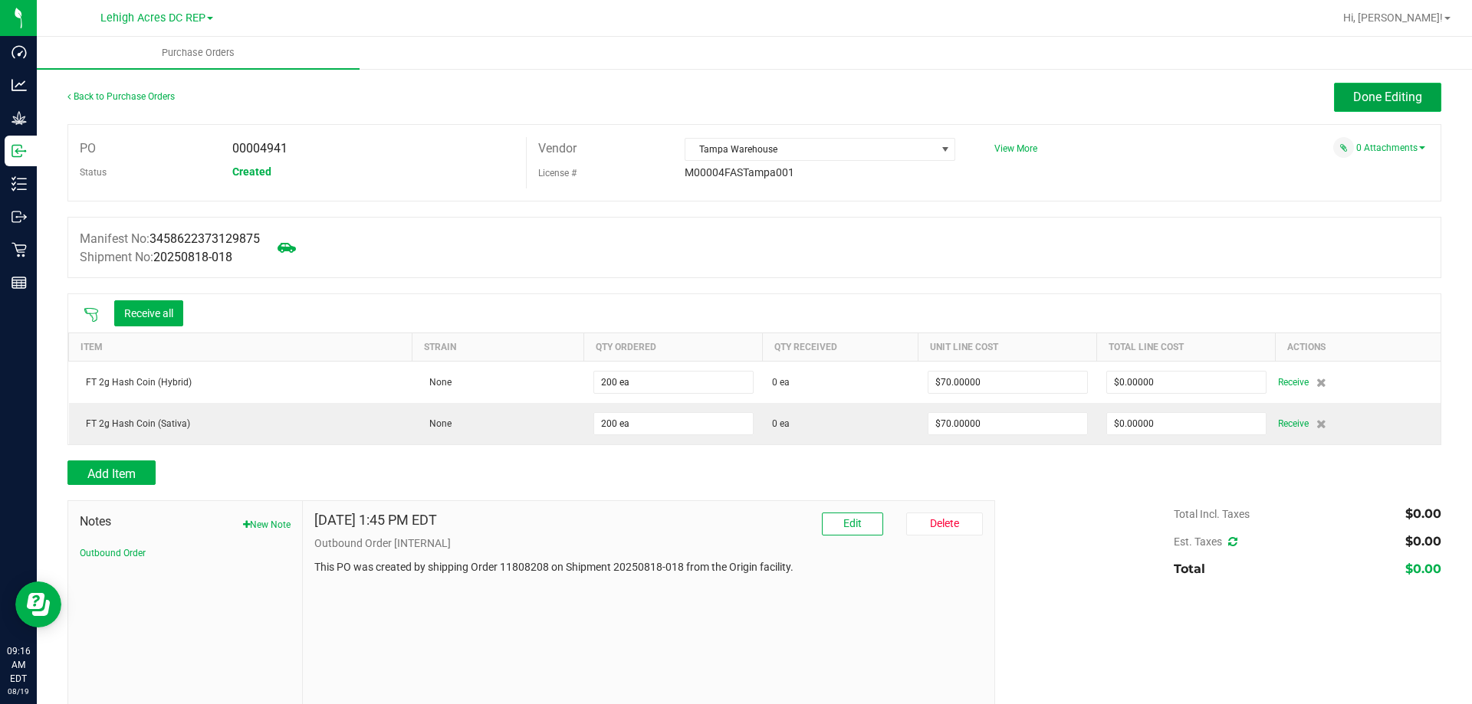
click at [1382, 84] on button "Done Editing" at bounding box center [1387, 97] width 107 height 29
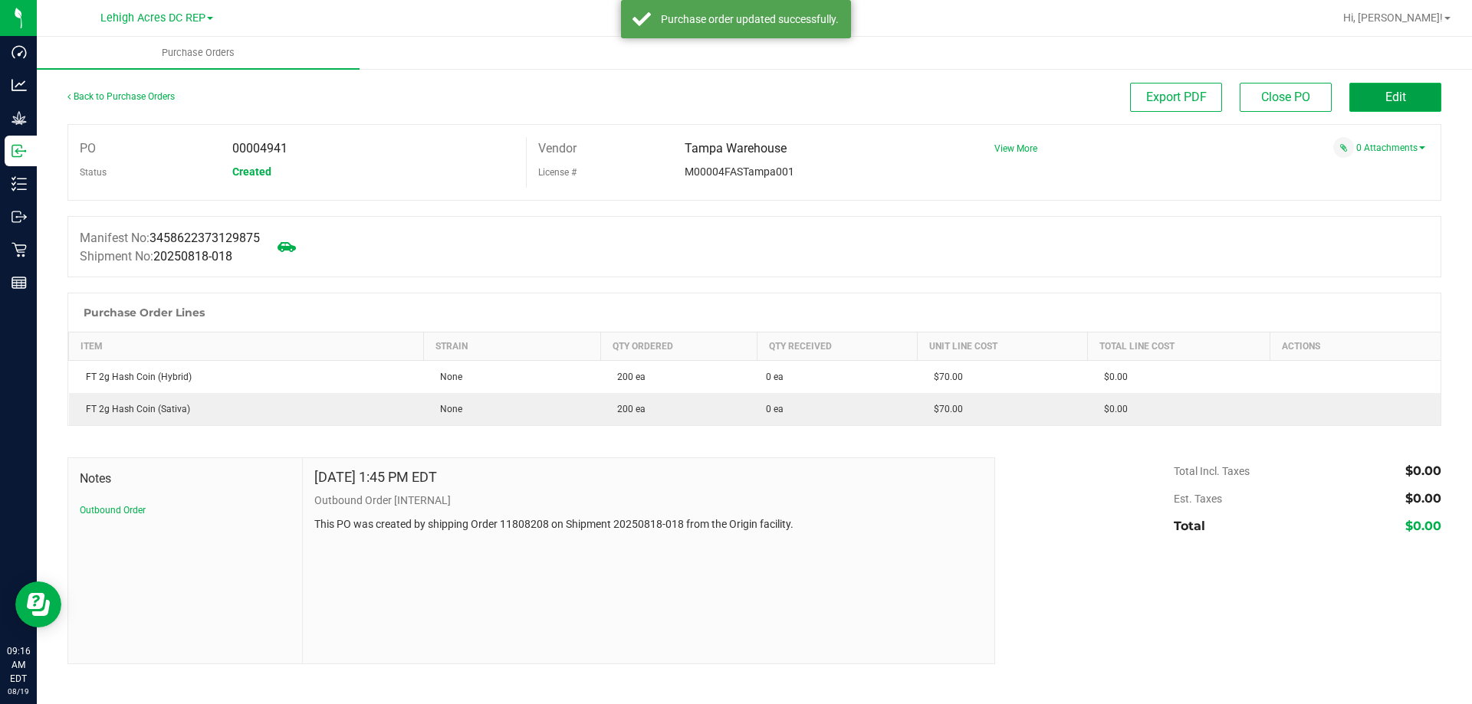
click at [1400, 104] on button "Edit" at bounding box center [1395, 97] width 92 height 29
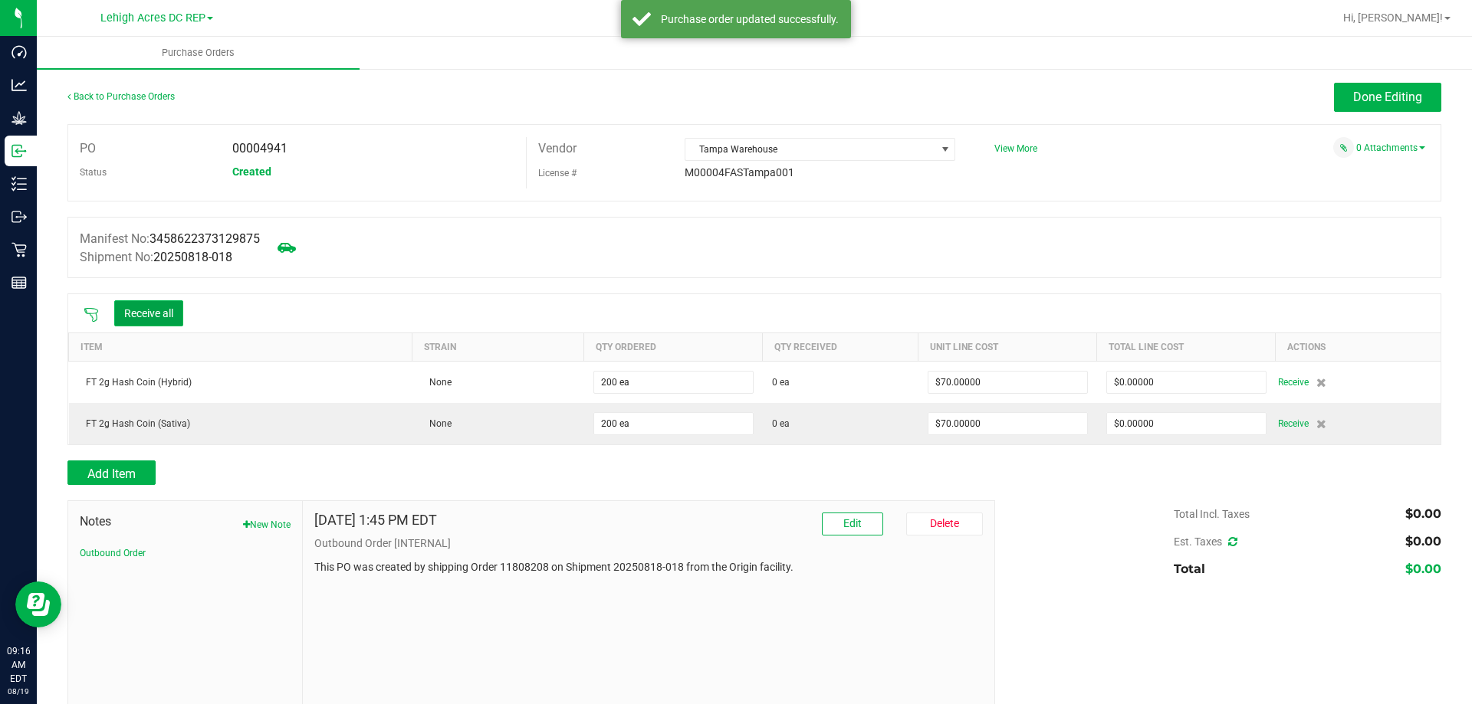
click at [144, 320] on button "Receive all" at bounding box center [148, 313] width 69 height 26
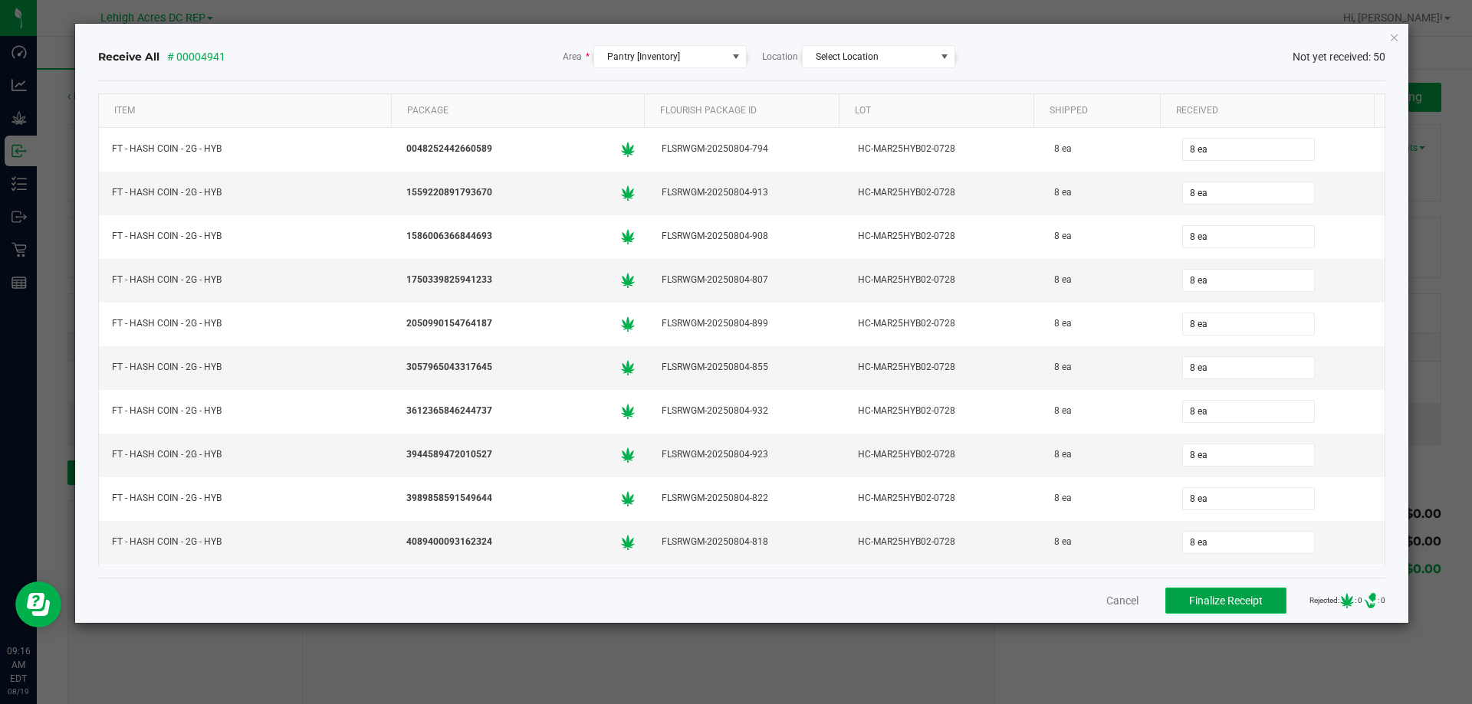
click at [1203, 599] on span "Finalize Receipt" at bounding box center [1226, 601] width 74 height 12
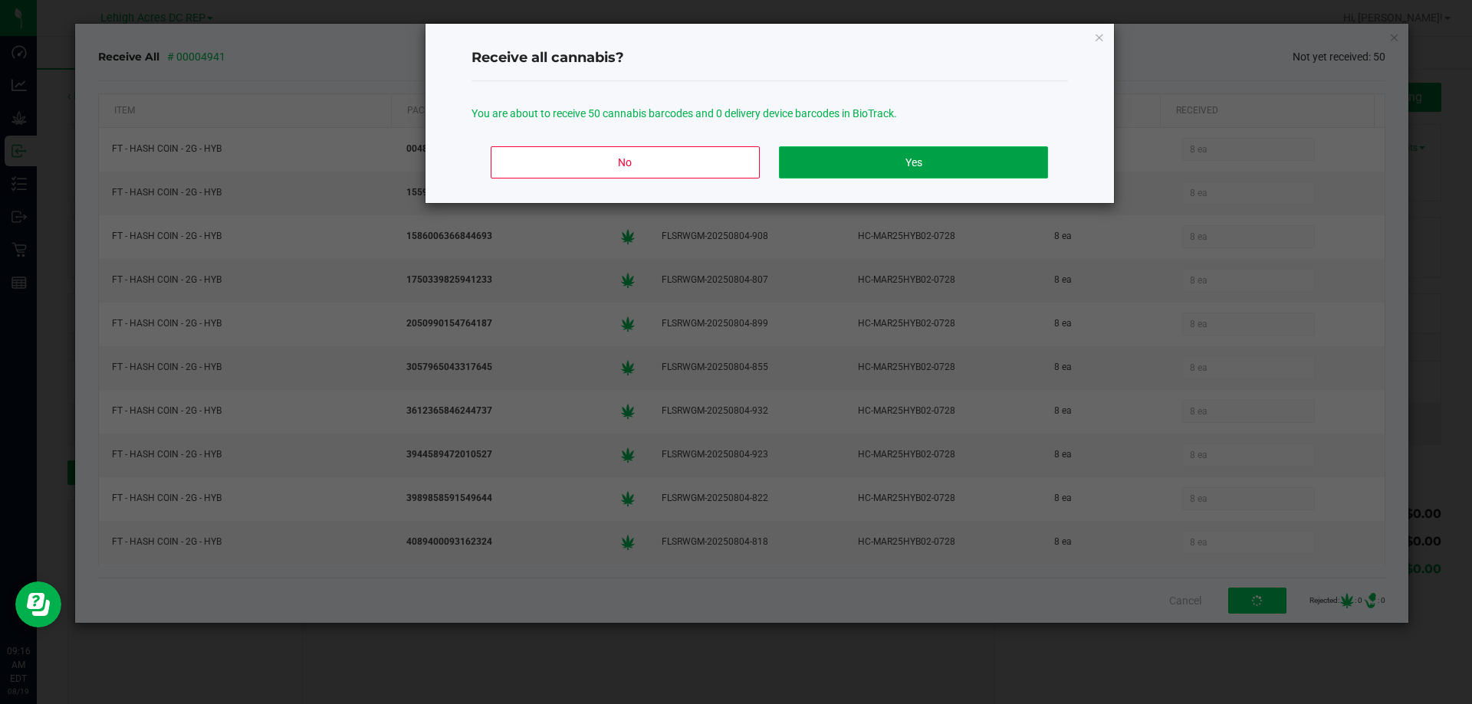
click at [868, 173] on button "Yes" at bounding box center [913, 162] width 268 height 32
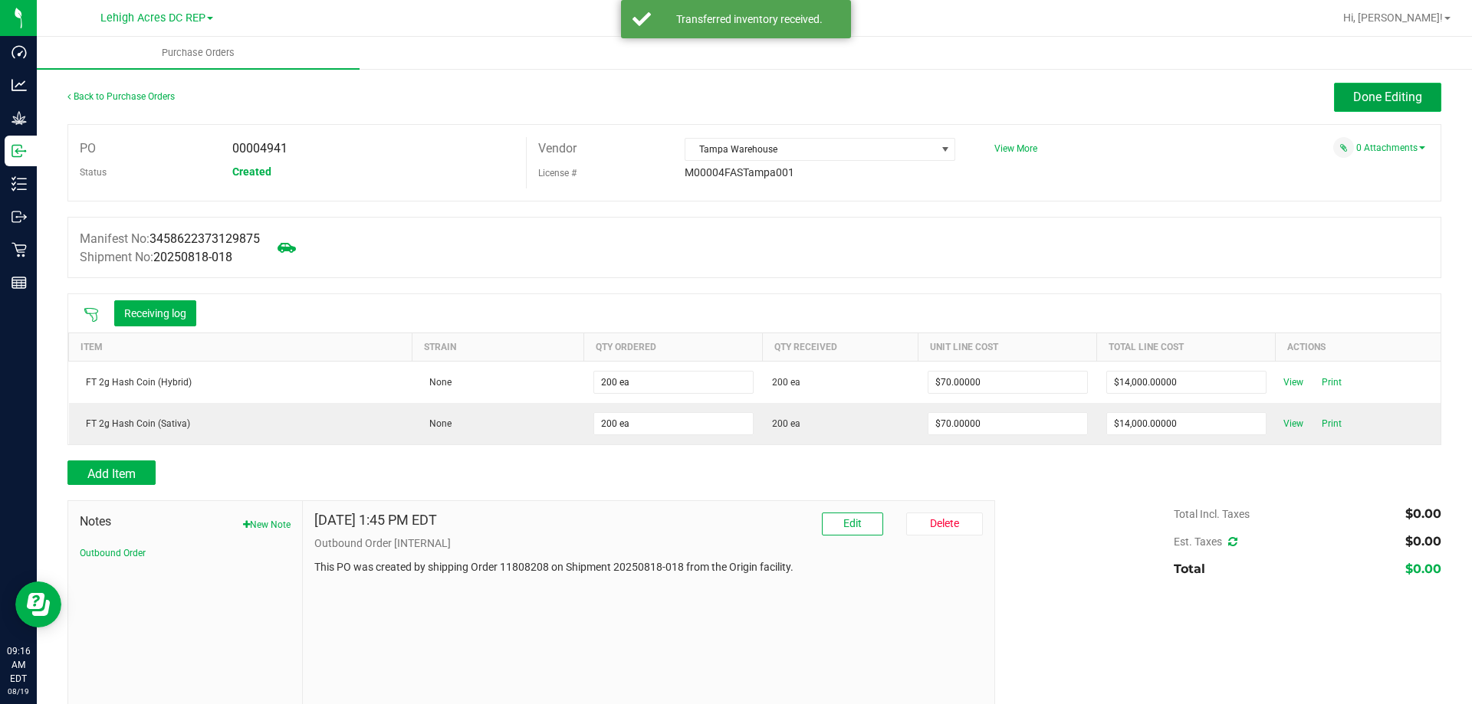
click at [1400, 100] on span "Done Editing" at bounding box center [1387, 97] width 69 height 15
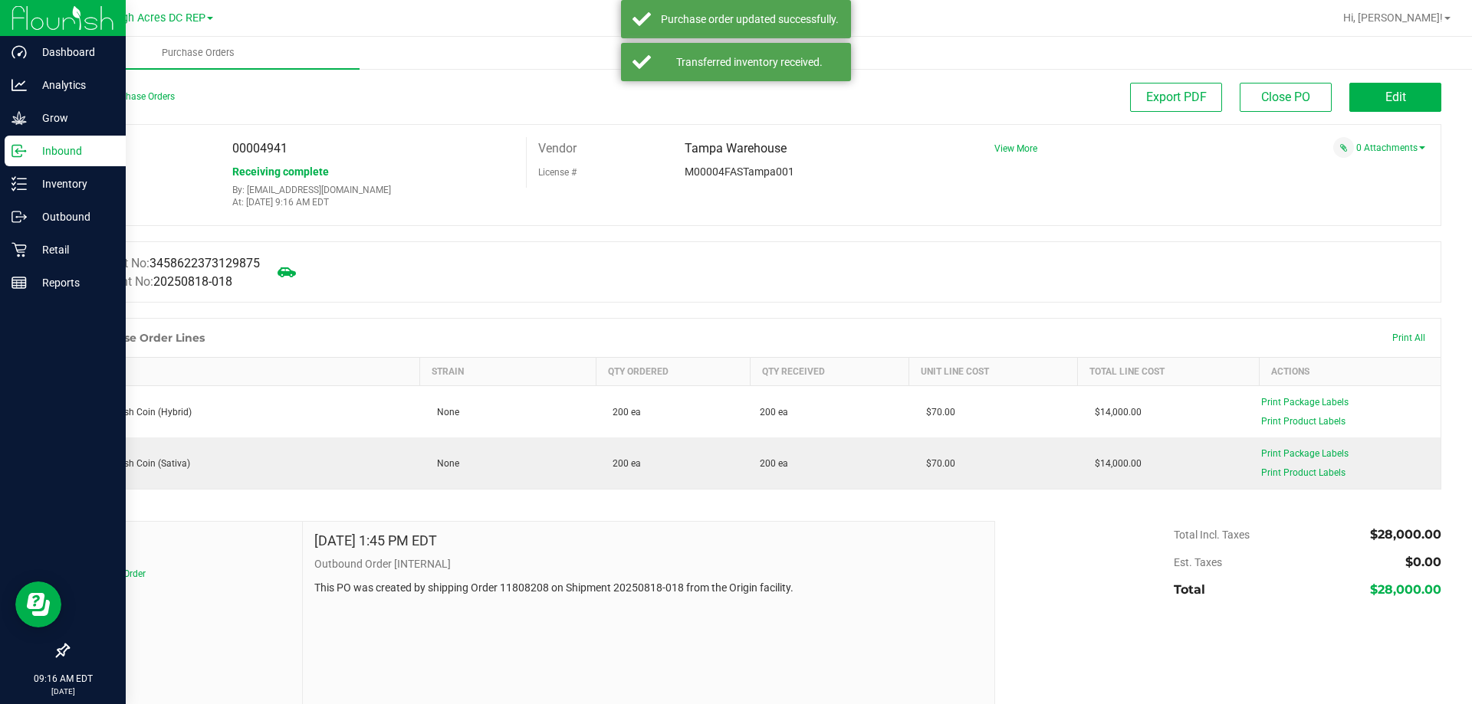
click at [65, 157] on p "Inbound" at bounding box center [73, 151] width 92 height 18
